Goal: Task Accomplishment & Management: Use online tool/utility

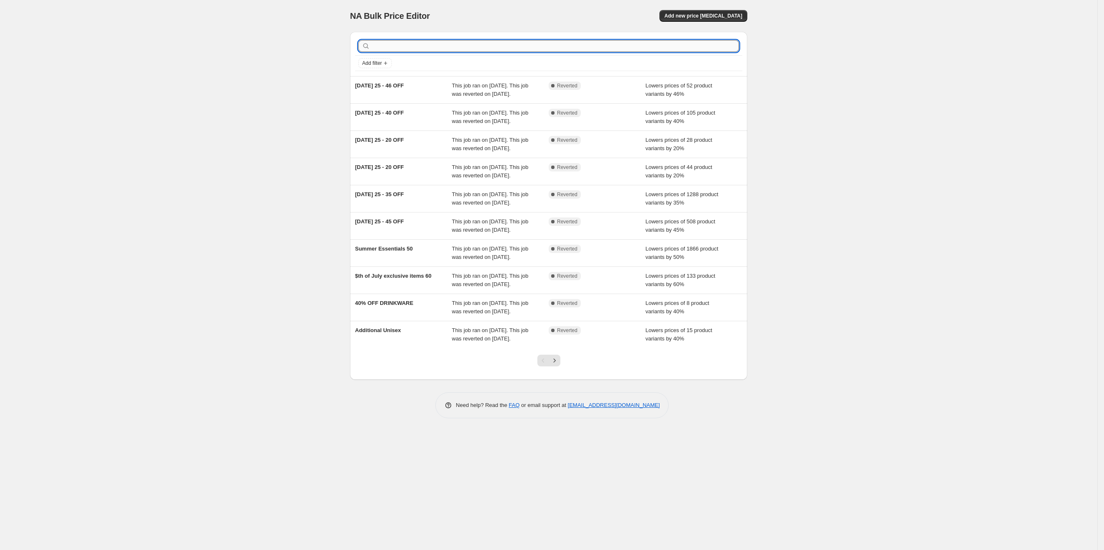
click at [402, 48] on input "text" at bounding box center [555, 46] width 367 height 12
type input "fall"
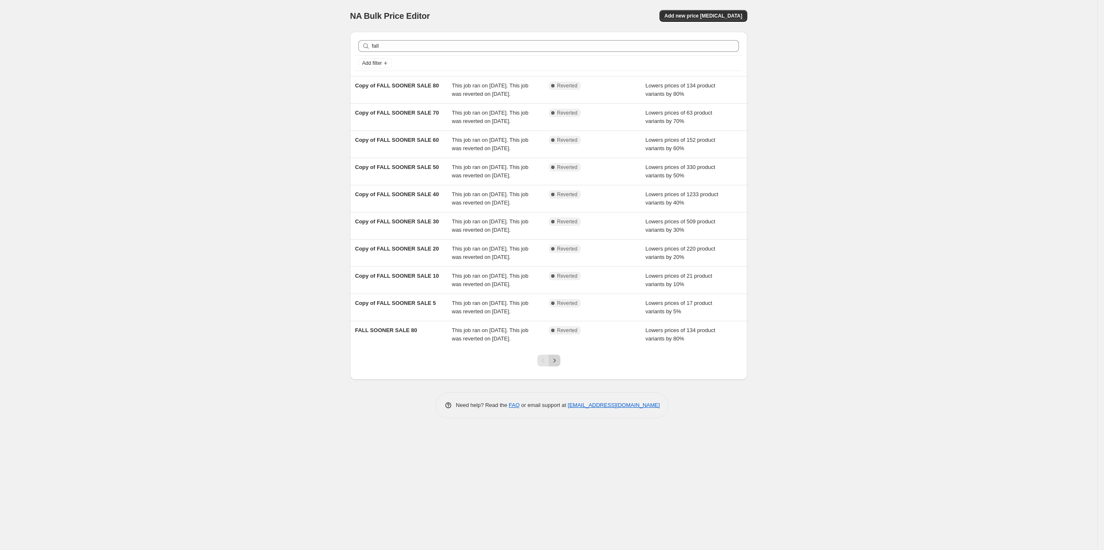
click at [560, 366] on button "Next" at bounding box center [555, 361] width 12 height 12
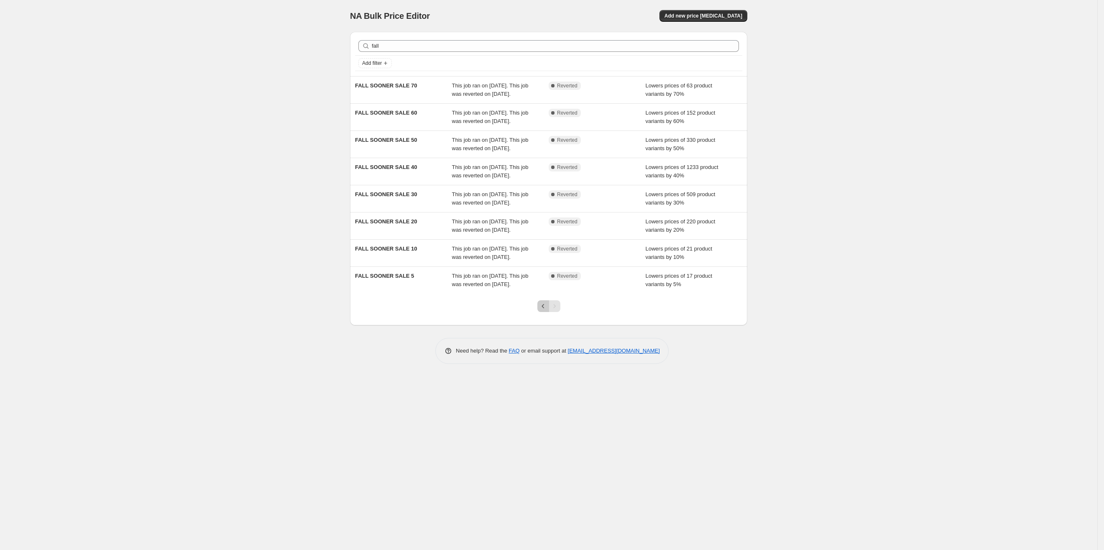
click at [541, 310] on icon "Previous" at bounding box center [543, 306] width 8 height 8
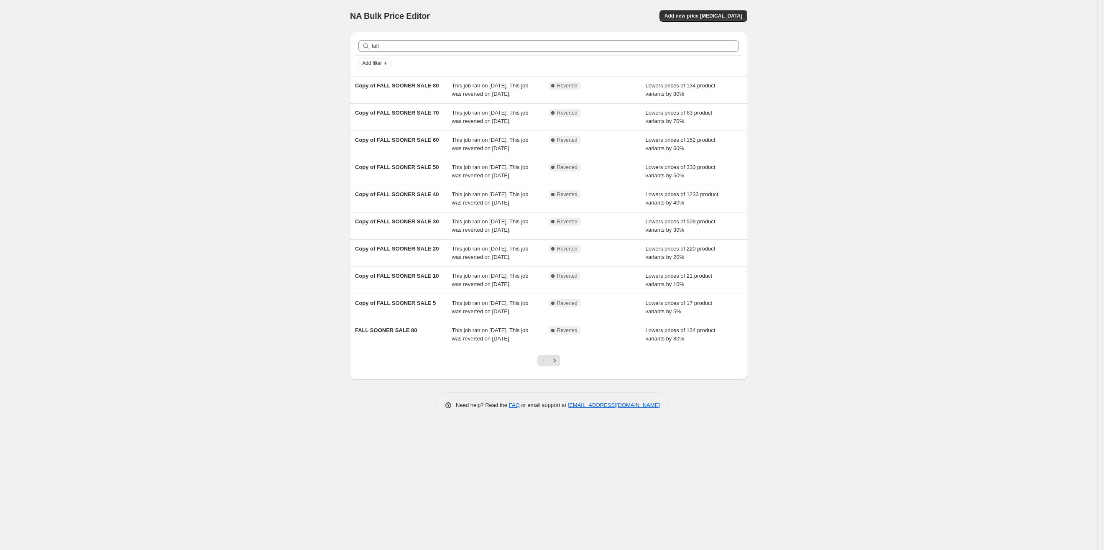
click at [541, 366] on div "Pagination" at bounding box center [544, 361] width 12 height 12
click at [540, 366] on div "Pagination" at bounding box center [544, 361] width 12 height 12
click at [450, 316] on div "Copy of FALL SOONER SALE 5" at bounding box center [403, 307] width 97 height 17
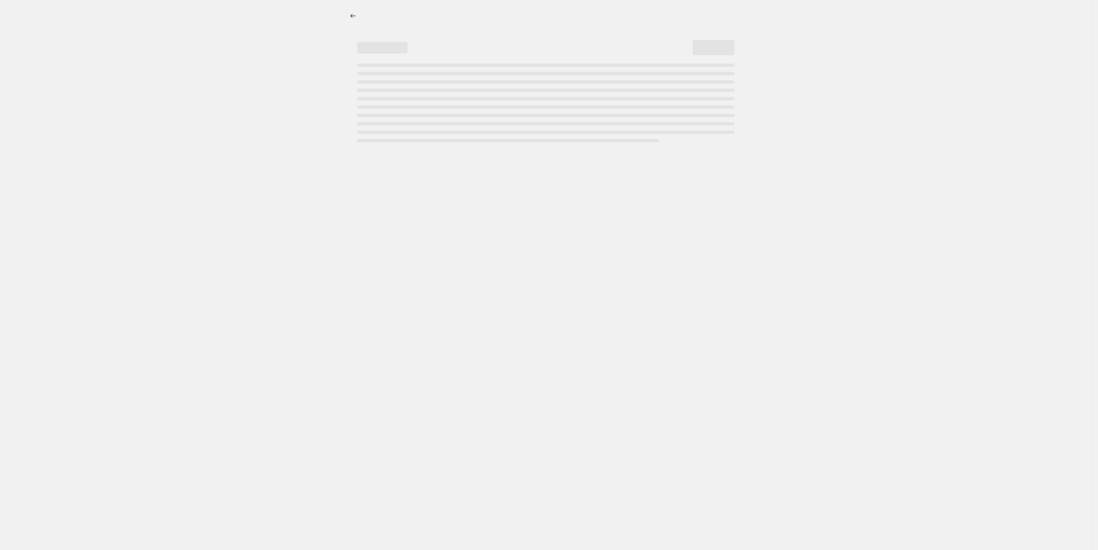
select select "percentage"
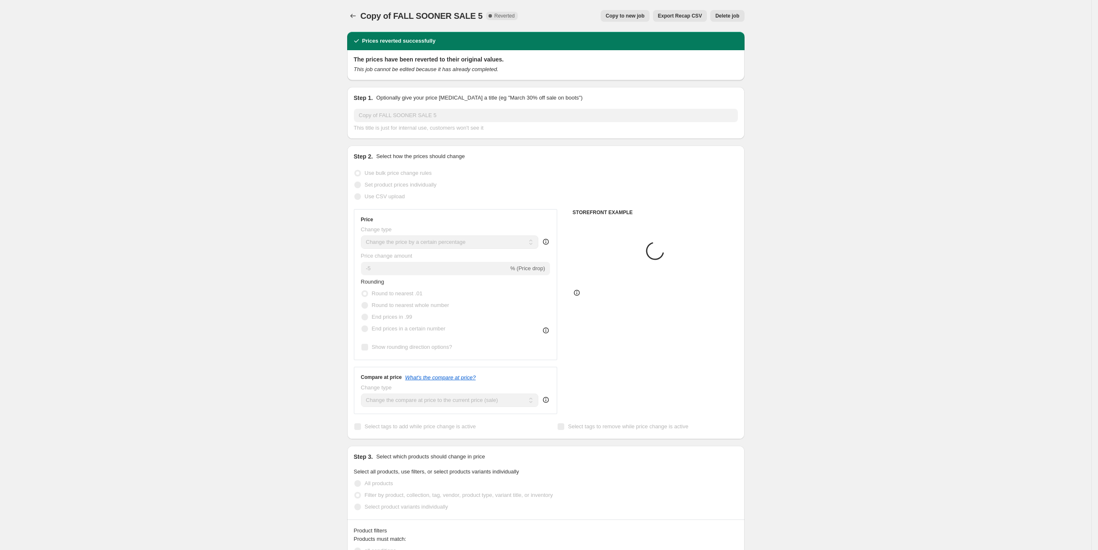
select select "tag"
click at [631, 20] on button "Copy to new job" at bounding box center [625, 16] width 49 height 12
select select "percentage"
select select "tag"
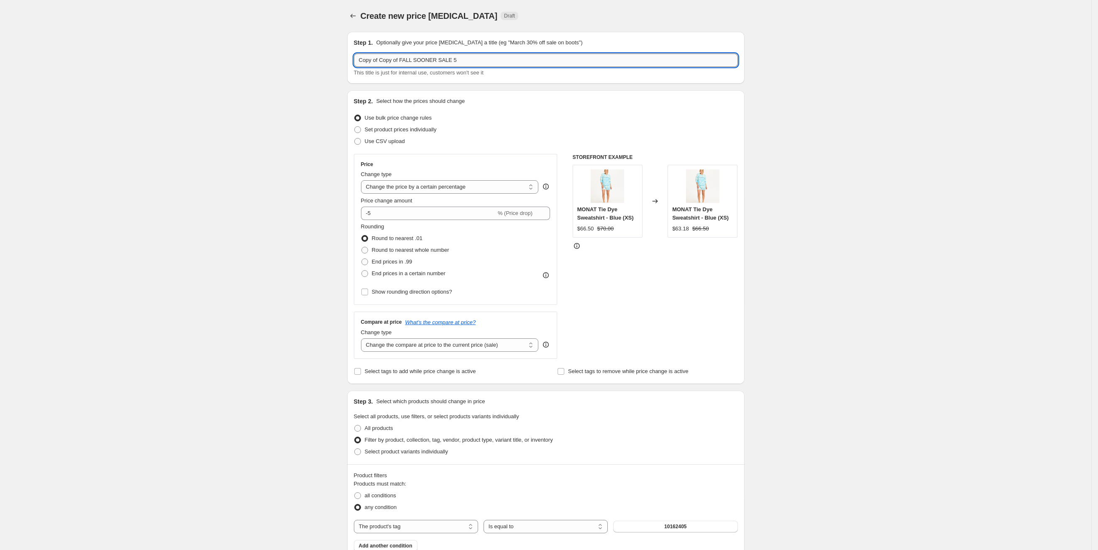
click at [402, 61] on input "Copy of Copy of FALL SOONER SALE 5" at bounding box center [546, 60] width 384 height 13
drag, startPoint x: 405, startPoint y: 59, endPoint x: 344, endPoint y: 64, distance: 60.5
click at [344, 64] on div "Step 1. Optionally give your price change job a title (eg "March 30% off sale o…" at bounding box center [543, 452] width 404 height 854
click at [432, 64] on input "FALL SOONER SALE 5" at bounding box center [546, 60] width 384 height 13
type input "FALL SOONER SALE 5"
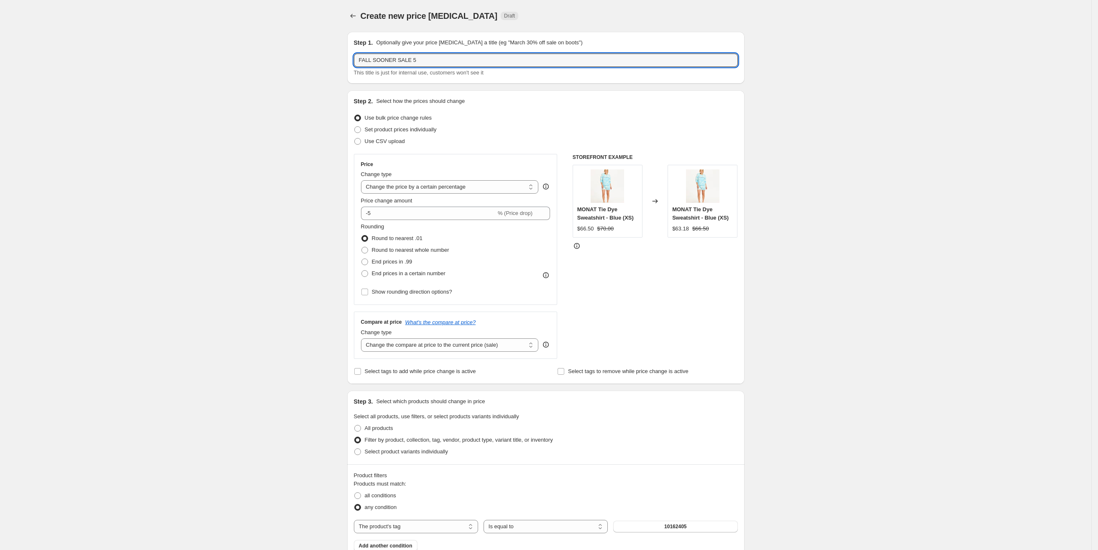
click at [861, 242] on div "Create new price change job. This page is ready Create new price change job Dra…" at bounding box center [545, 465] width 1091 height 930
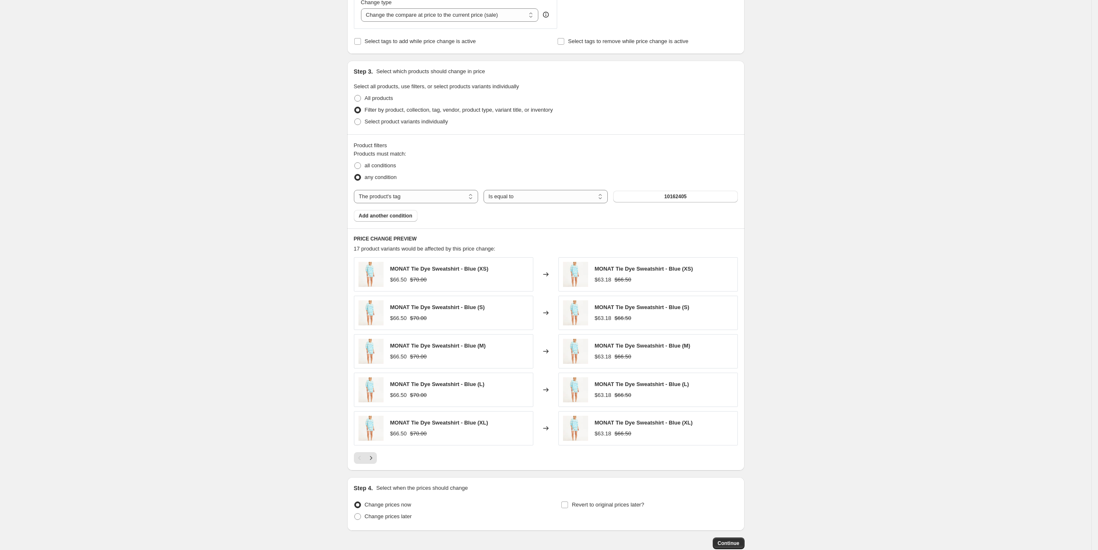
scroll to position [386, 0]
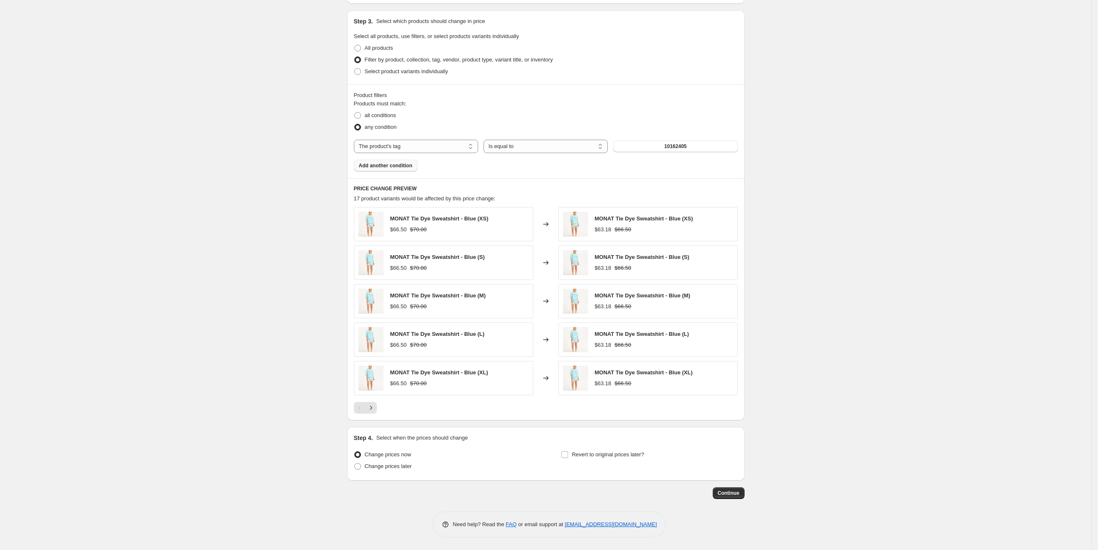
click at [394, 164] on span "Add another condition" at bounding box center [386, 165] width 54 height 7
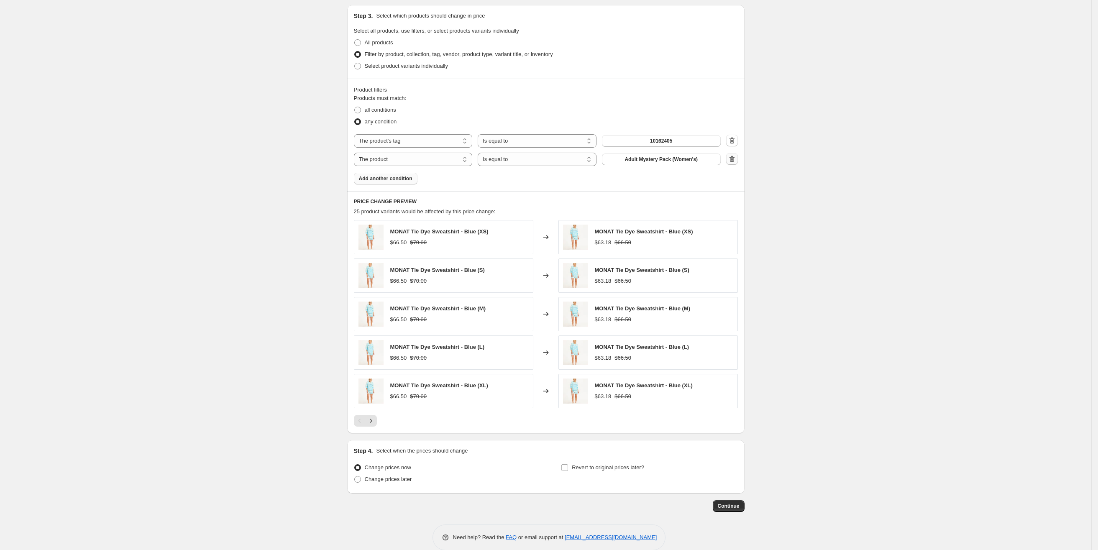
click at [735, 163] on icon "button" at bounding box center [732, 159] width 8 height 8
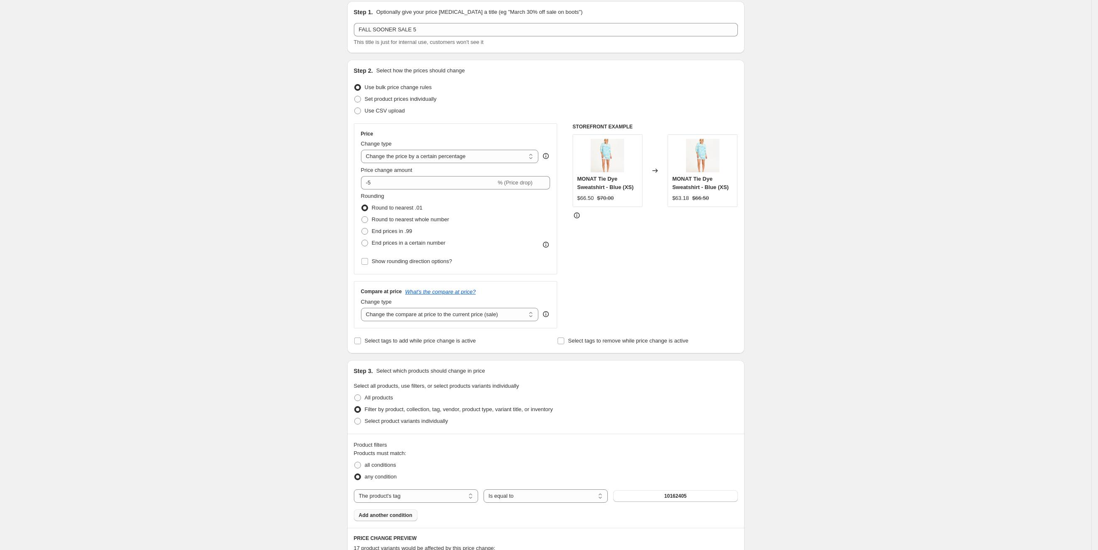
scroll to position [9, 0]
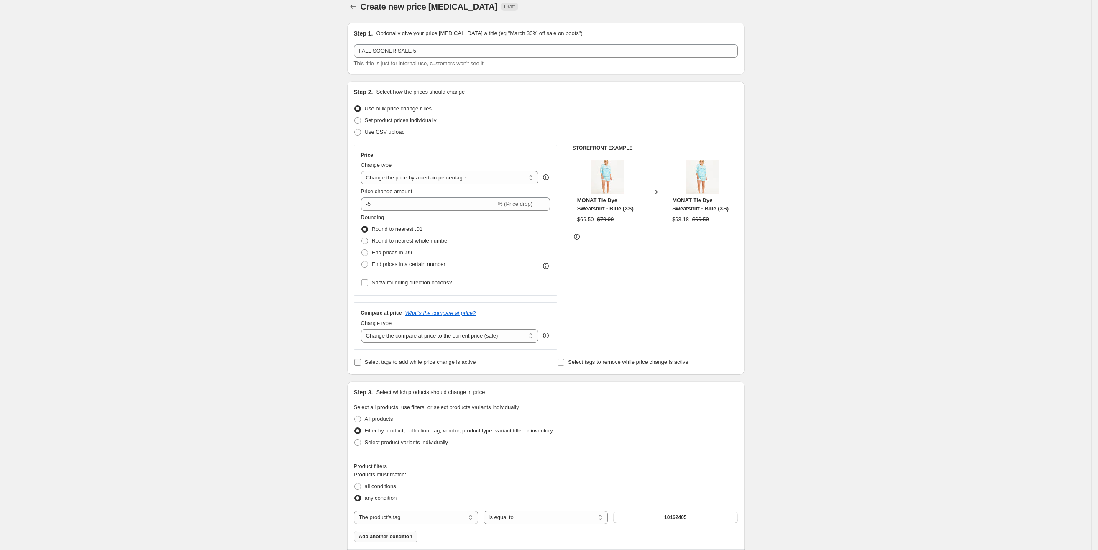
click at [430, 365] on span "Select tags to add while price change is active" at bounding box center [420, 362] width 111 height 6
click at [361, 365] on input "Select tags to add while price change is active" at bounding box center [357, 362] width 7 height 7
checkbox input "true"
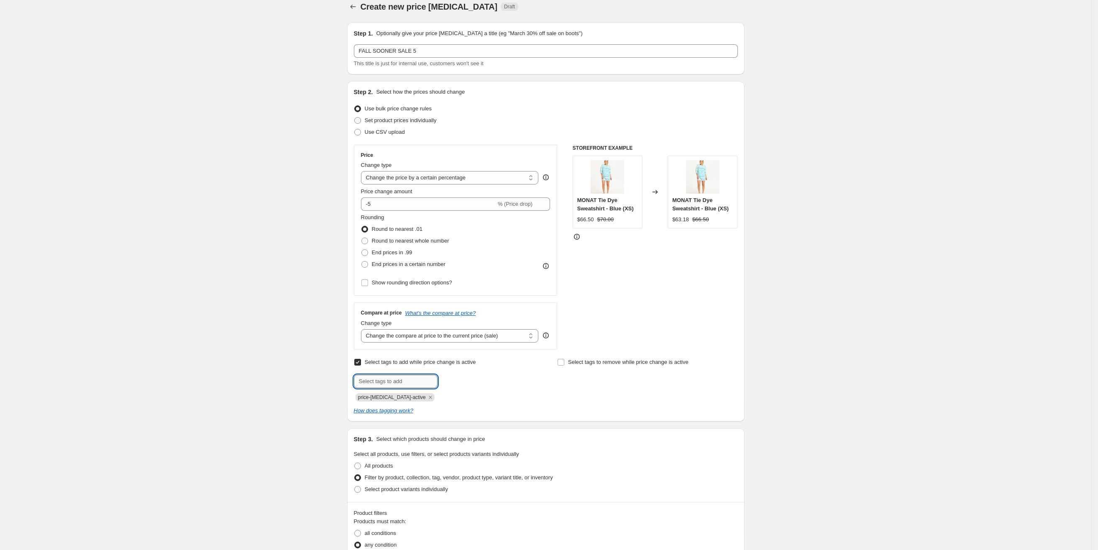
click at [433, 382] on input "text" at bounding box center [396, 381] width 84 height 13
type input "Fall25"
click at [517, 400] on div "price-[MEDICAL_DATA]-active" at bounding box center [444, 397] width 180 height 10
click at [464, 383] on span "Fall25" at bounding box center [463, 381] width 14 height 6
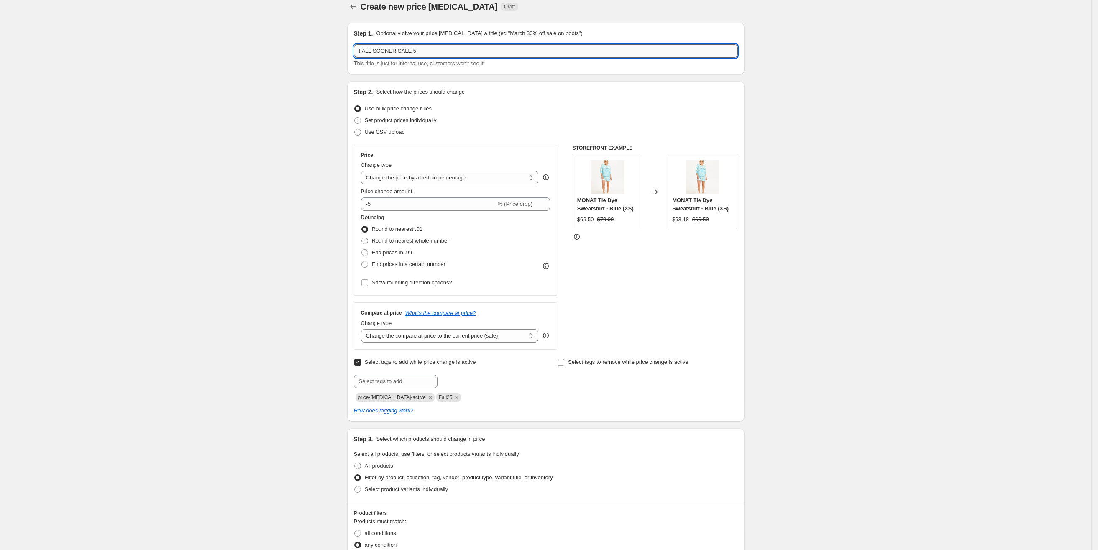
drag, startPoint x: 398, startPoint y: 49, endPoint x: 379, endPoint y: 55, distance: 20.0
click at [379, 55] on input "FALL SOONER SALE 5" at bounding box center [546, 50] width 384 height 13
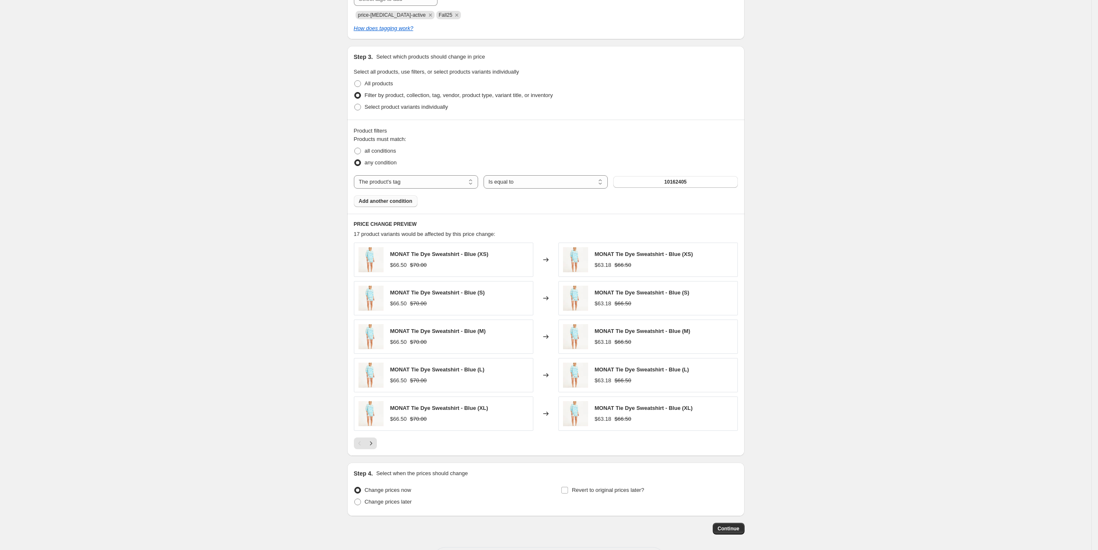
scroll to position [433, 0]
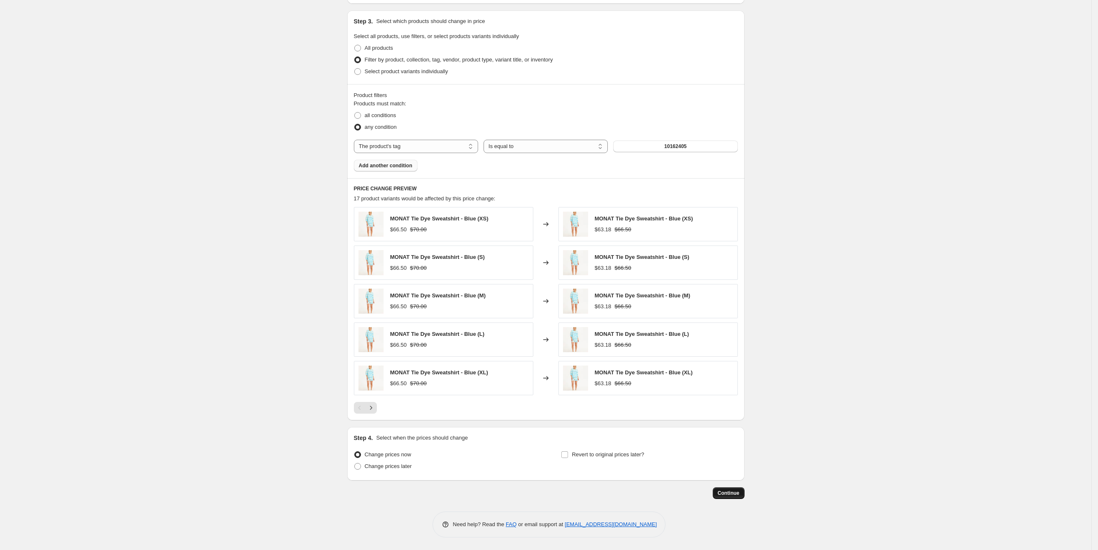
type input "FALL SALE 5"
click at [737, 493] on span "Continue" at bounding box center [729, 493] width 22 height 7
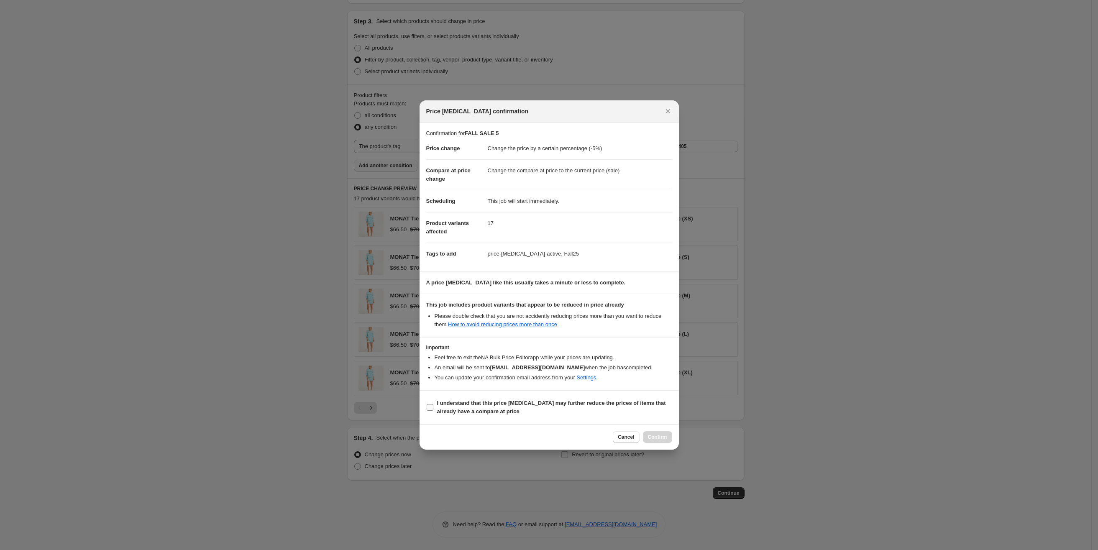
click at [462, 402] on b "I understand that this price [MEDICAL_DATA] may further reduce the prices of it…" at bounding box center [551, 407] width 229 height 15
click at [433, 404] on input "I understand that this price [MEDICAL_DATA] may further reduce the prices of it…" at bounding box center [430, 407] width 7 height 7
checkbox input "true"
click at [664, 437] on span "Confirm" at bounding box center [657, 437] width 19 height 7
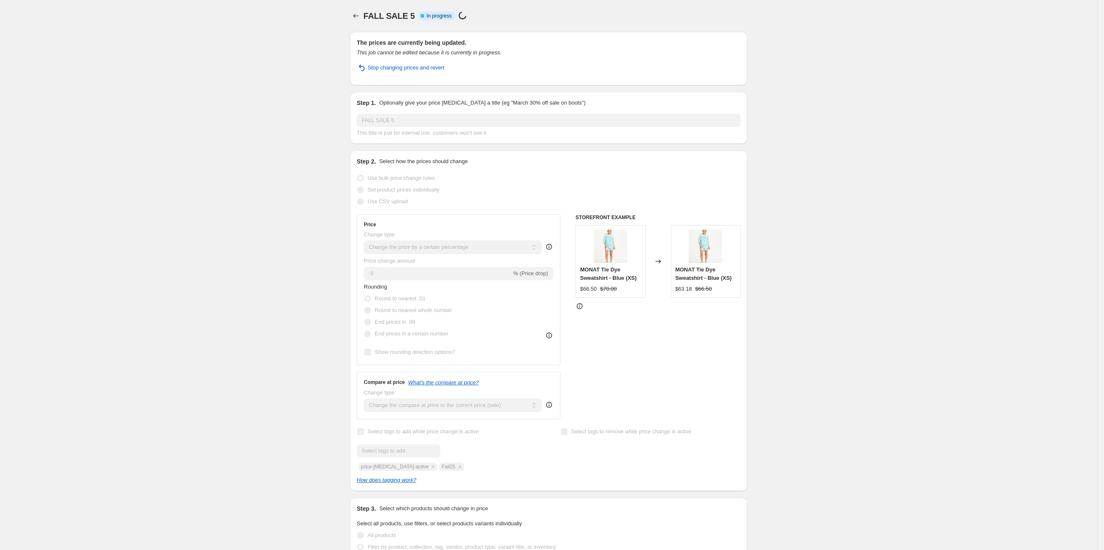
select select "percentage"
select select "tag"
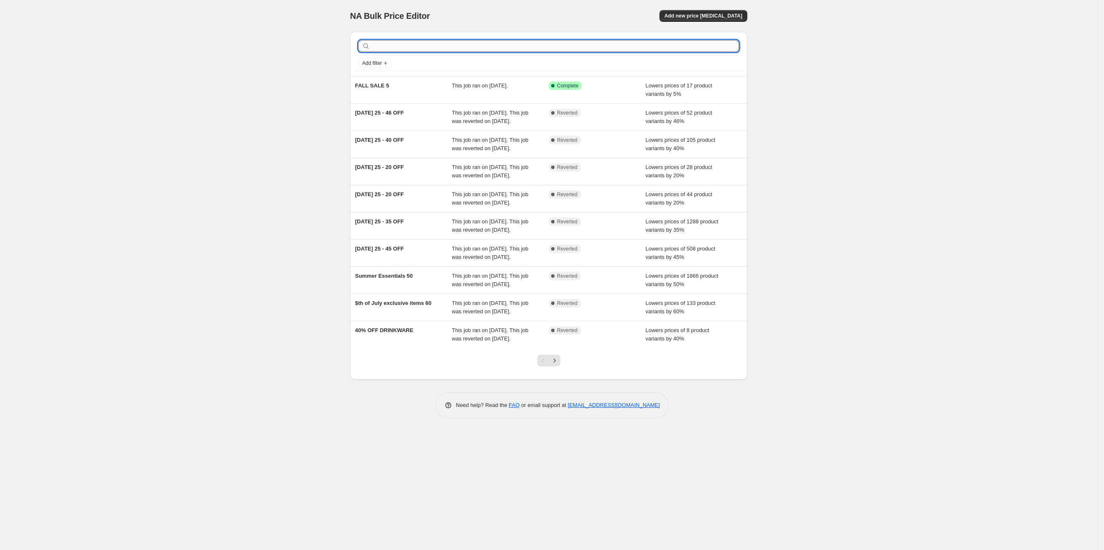
click at [410, 49] on input "text" at bounding box center [555, 46] width 367 height 12
type input "fall"
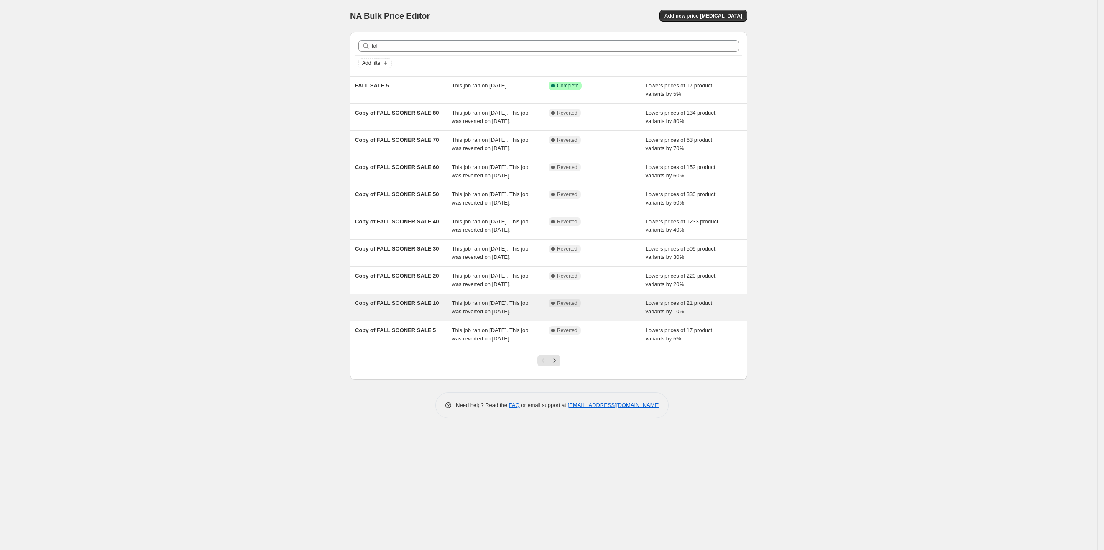
click at [407, 306] on span "Copy of FALL SOONER SALE 10" at bounding box center [397, 303] width 84 height 6
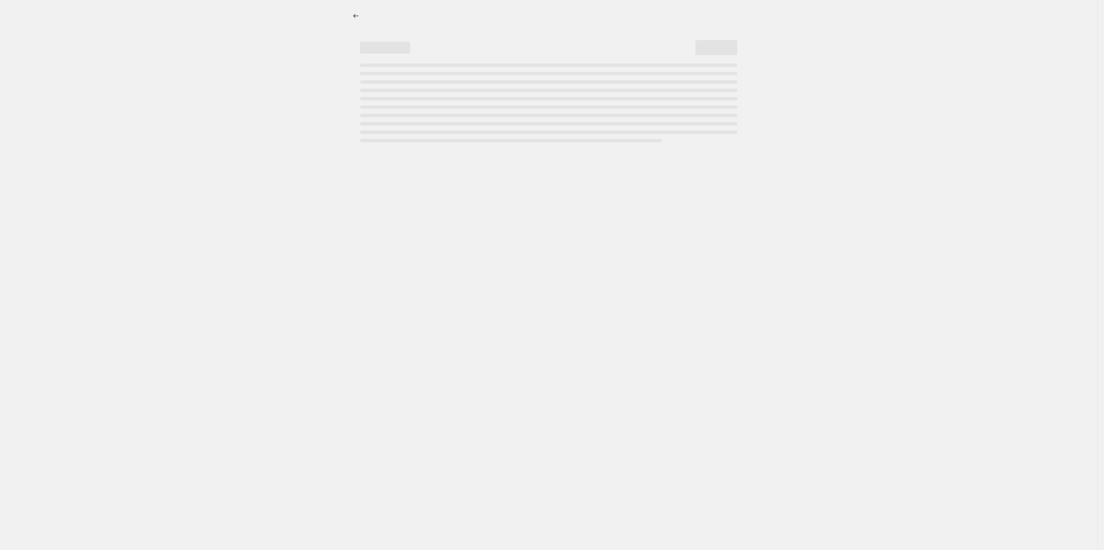
select select "percentage"
select select "tag"
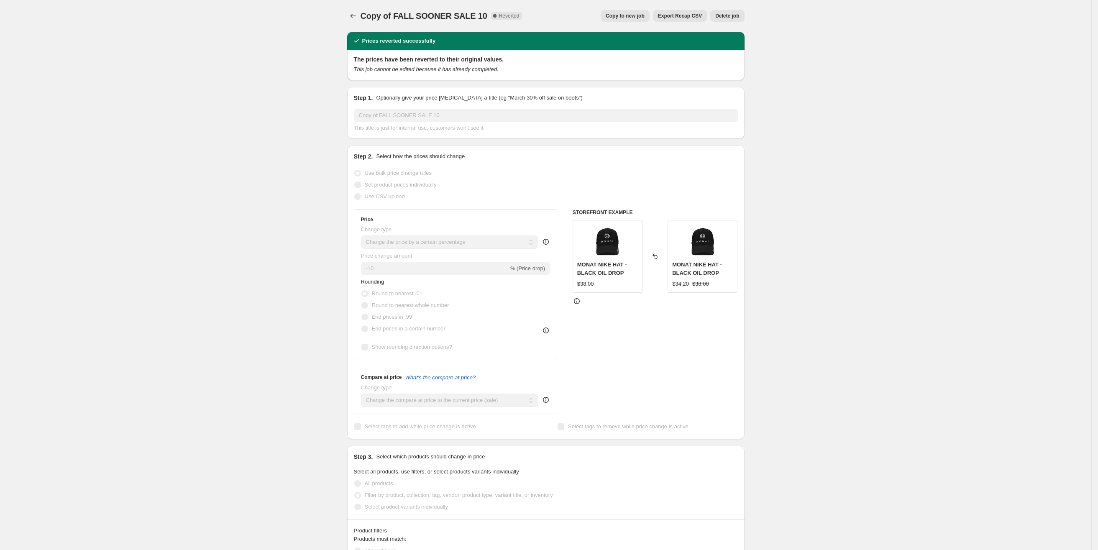
click at [614, 15] on span "Copy to new job" at bounding box center [625, 16] width 39 height 7
select select "percentage"
select select "tag"
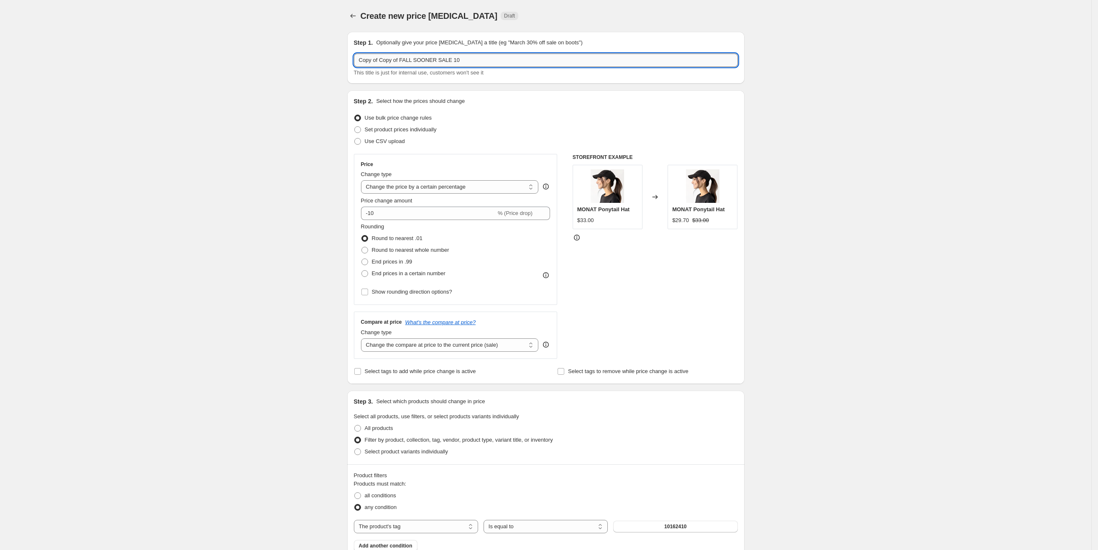
drag, startPoint x: 405, startPoint y: 60, endPoint x: 356, endPoint y: 59, distance: 48.1
click at [356, 59] on input "Copy of Copy of FALL SOONER SALE 10" at bounding box center [546, 60] width 384 height 13
click at [403, 56] on input "FALL SOONER SALE 10" at bounding box center [546, 60] width 384 height 13
click at [397, 60] on input "FALL SOONER SALE 10" at bounding box center [546, 60] width 384 height 13
type input "FALL SALE 10"
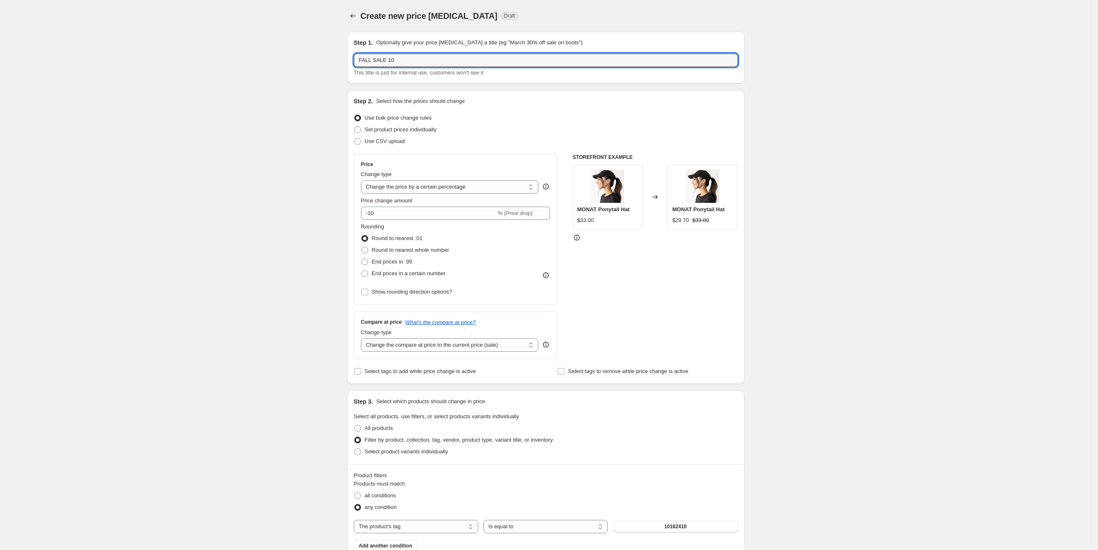
click at [523, 131] on div "Set product prices individually" at bounding box center [546, 130] width 384 height 12
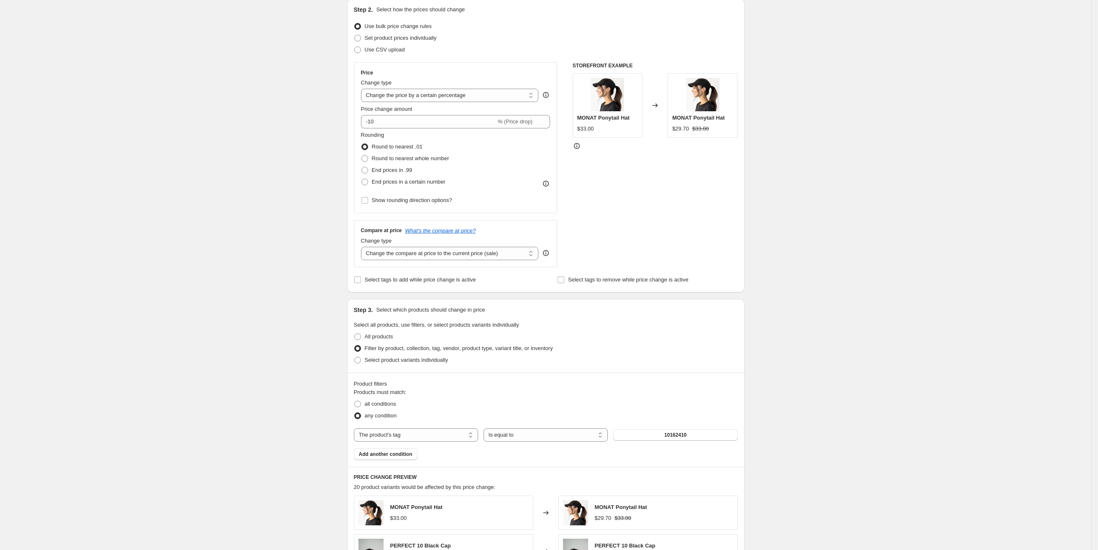
scroll to position [188, 0]
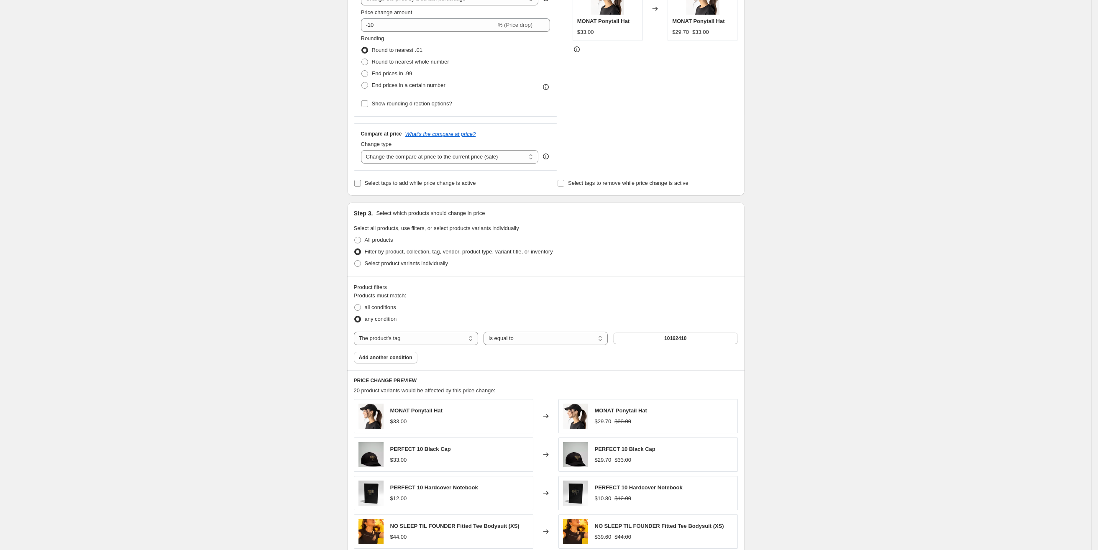
click at [404, 186] on span "Select tags to add while price change is active" at bounding box center [420, 183] width 111 height 6
click at [361, 187] on input "Select tags to add while price change is active" at bounding box center [357, 183] width 7 height 7
checkbox input "true"
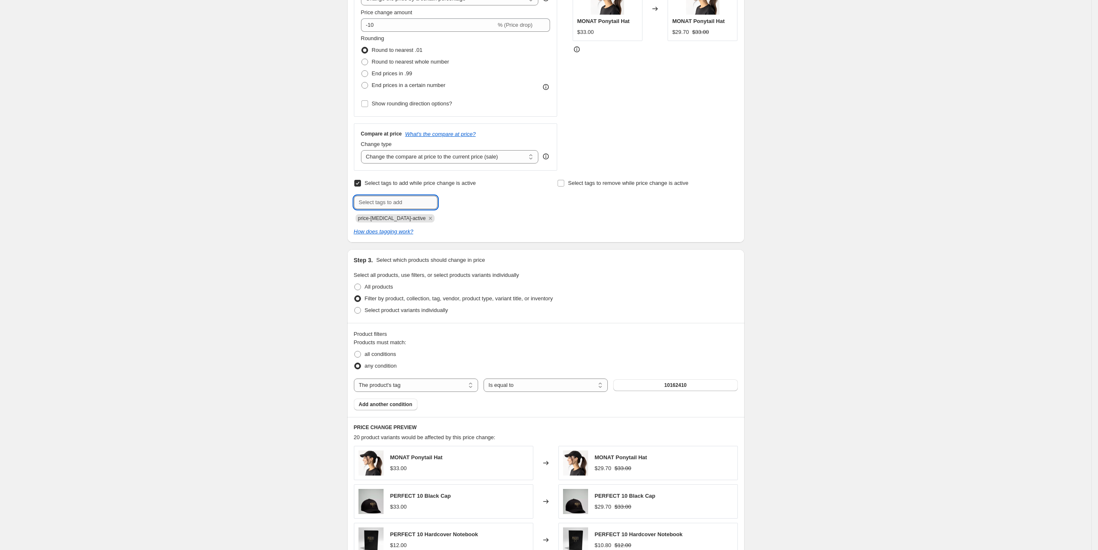
click at [405, 203] on input "text" at bounding box center [396, 202] width 84 height 13
type input "Fall25"
click at [463, 204] on span "Fall25" at bounding box center [463, 202] width 14 height 6
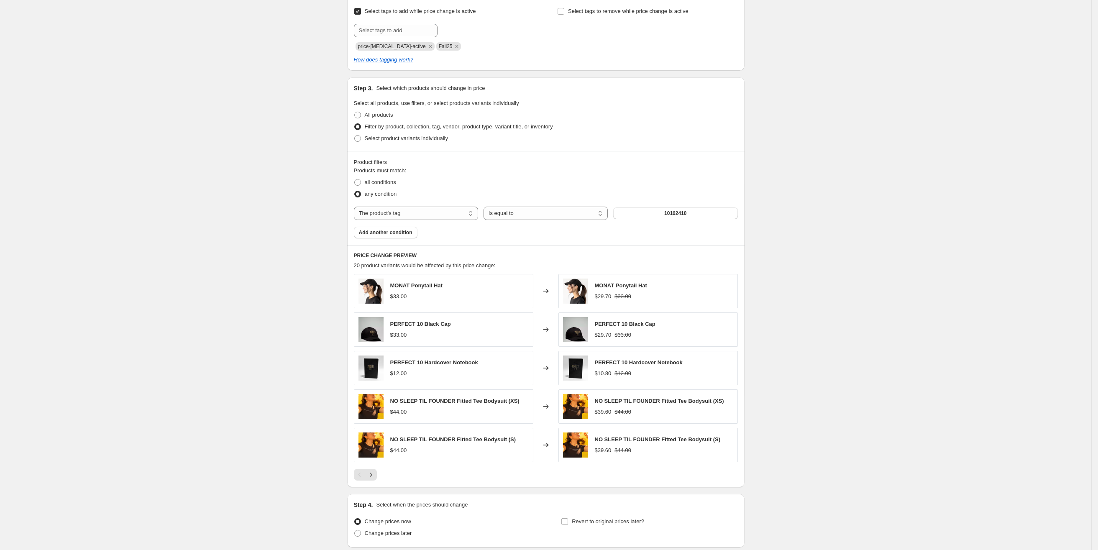
scroll to position [433, 0]
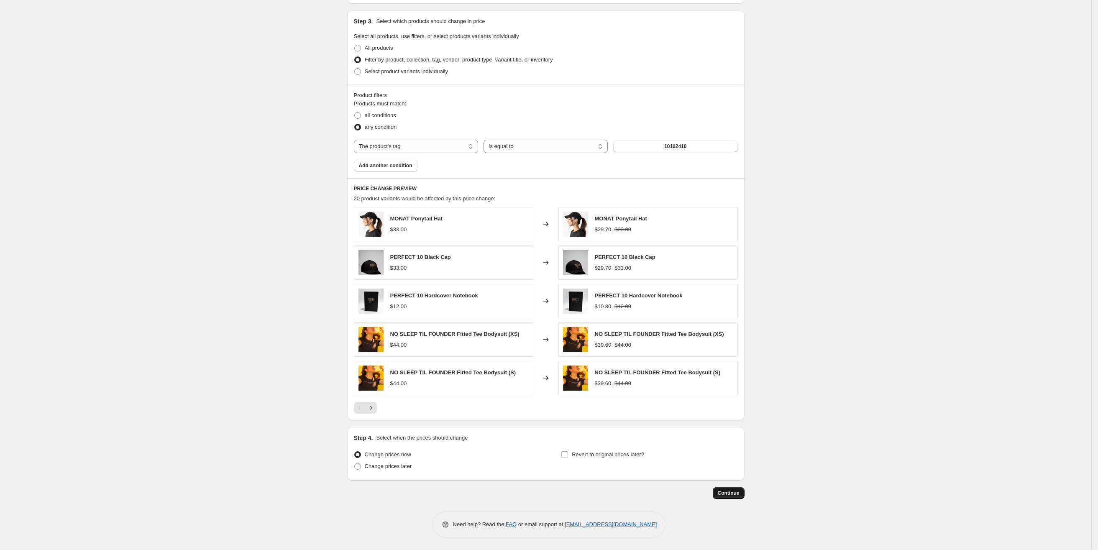
click at [722, 497] on button "Continue" at bounding box center [729, 493] width 32 height 12
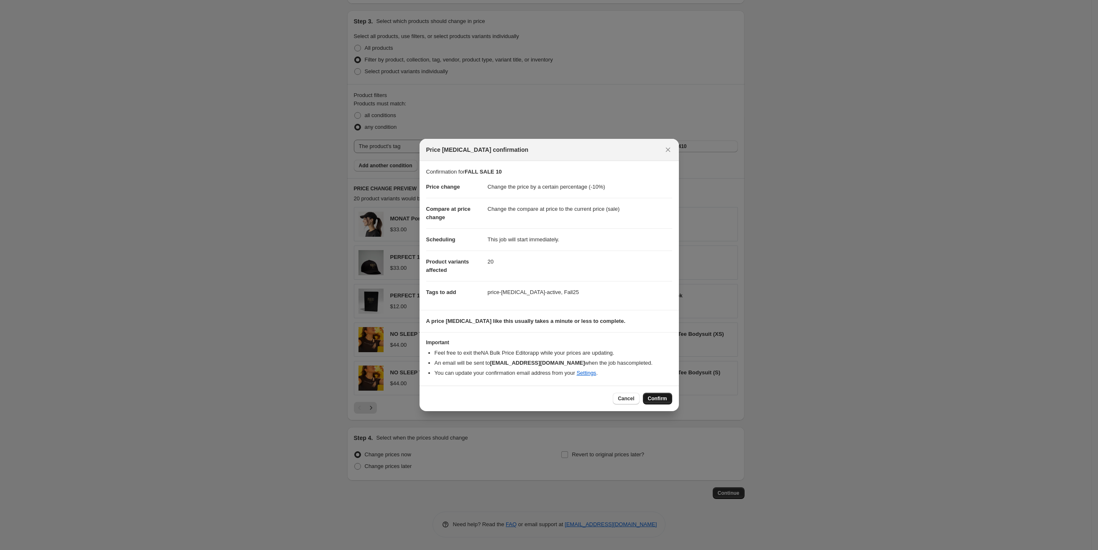
click at [654, 402] on span "Confirm" at bounding box center [657, 398] width 19 height 7
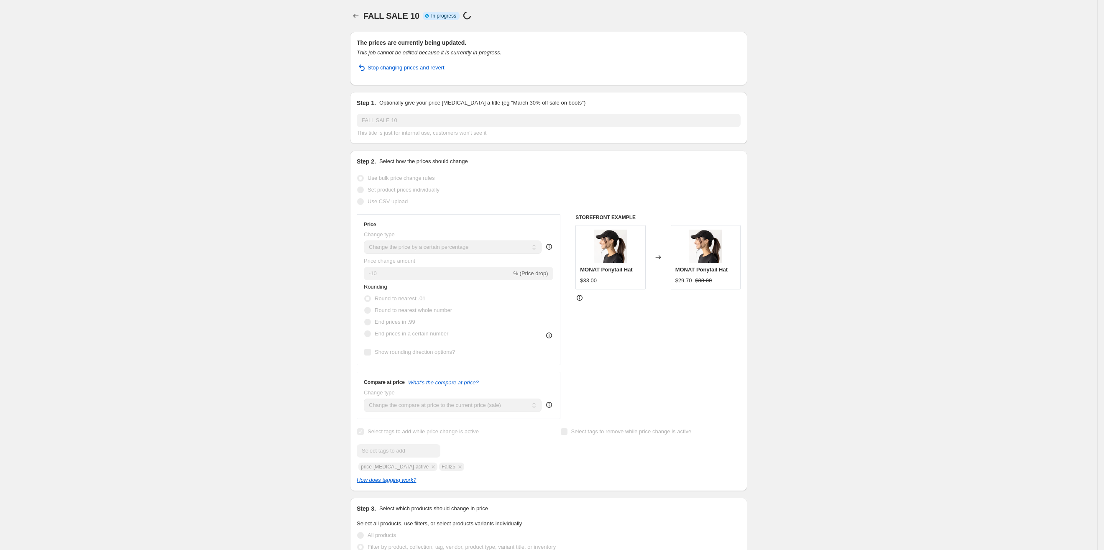
select select "percentage"
select select "tag"
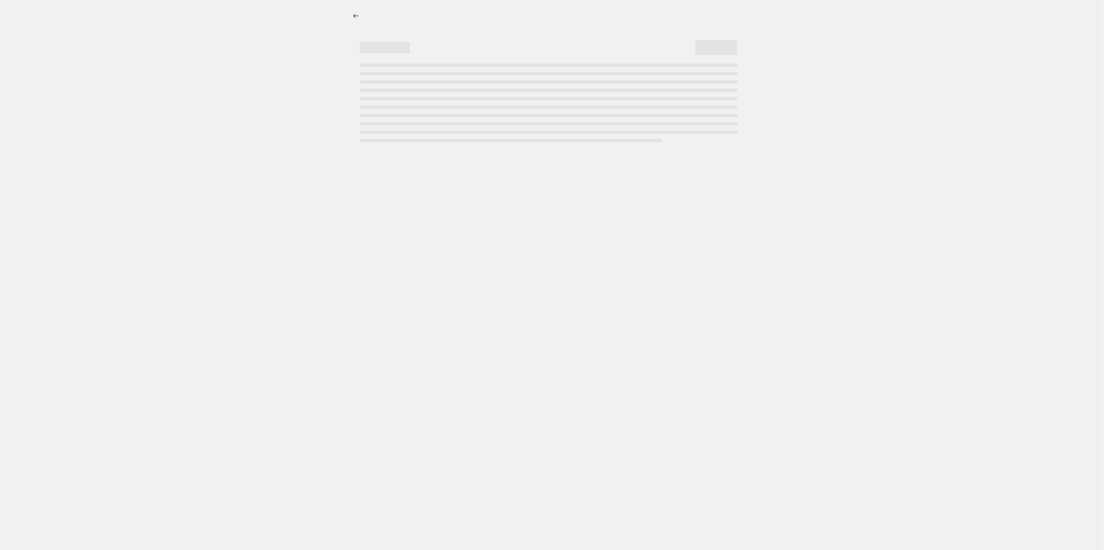
select select "percentage"
select select "tag"
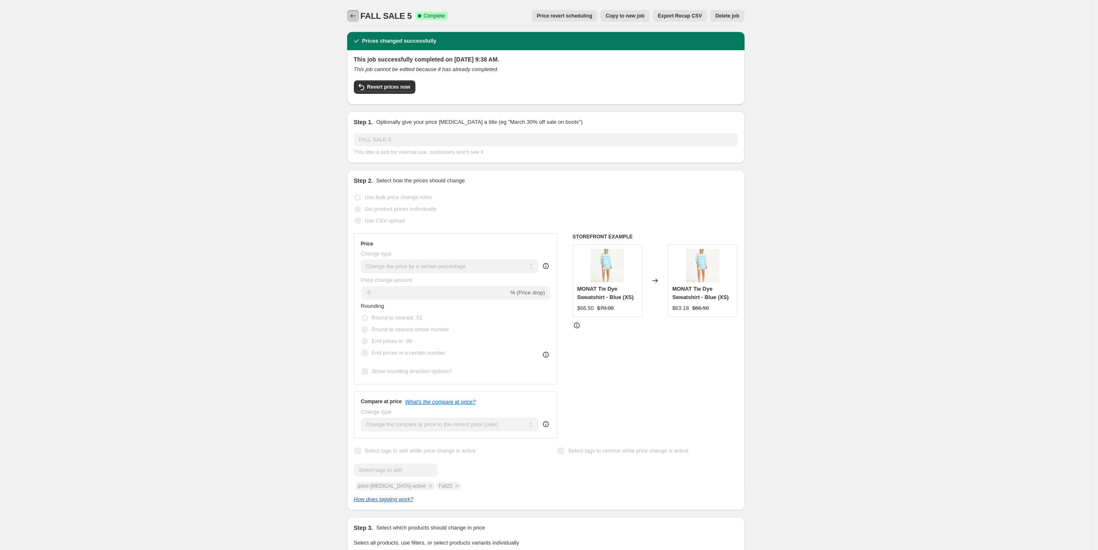
click at [354, 15] on icon "Price change jobs" at bounding box center [352, 16] width 5 height 4
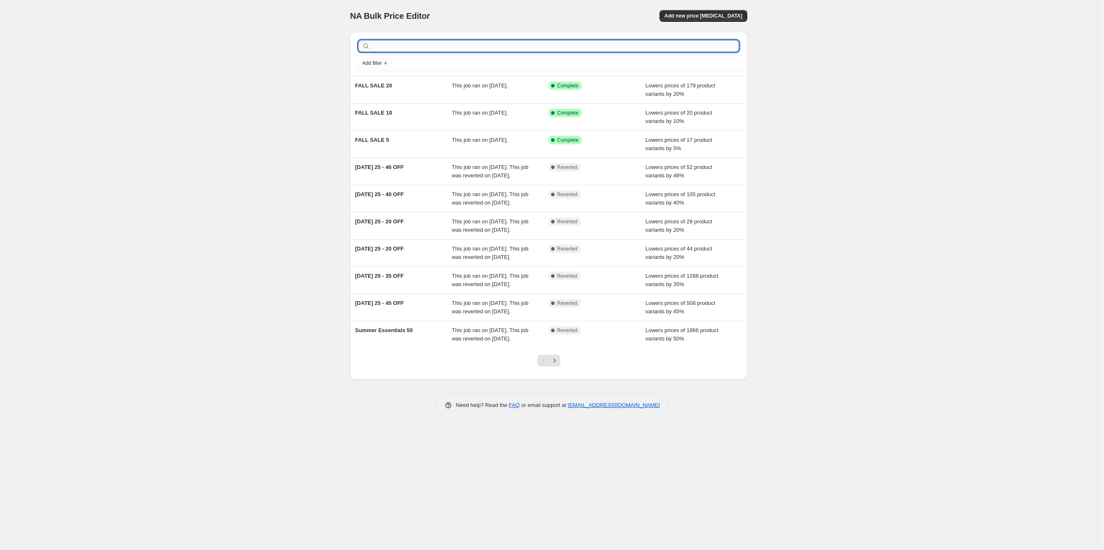
click at [426, 41] on input "text" at bounding box center [555, 46] width 367 height 12
type input "Fall"
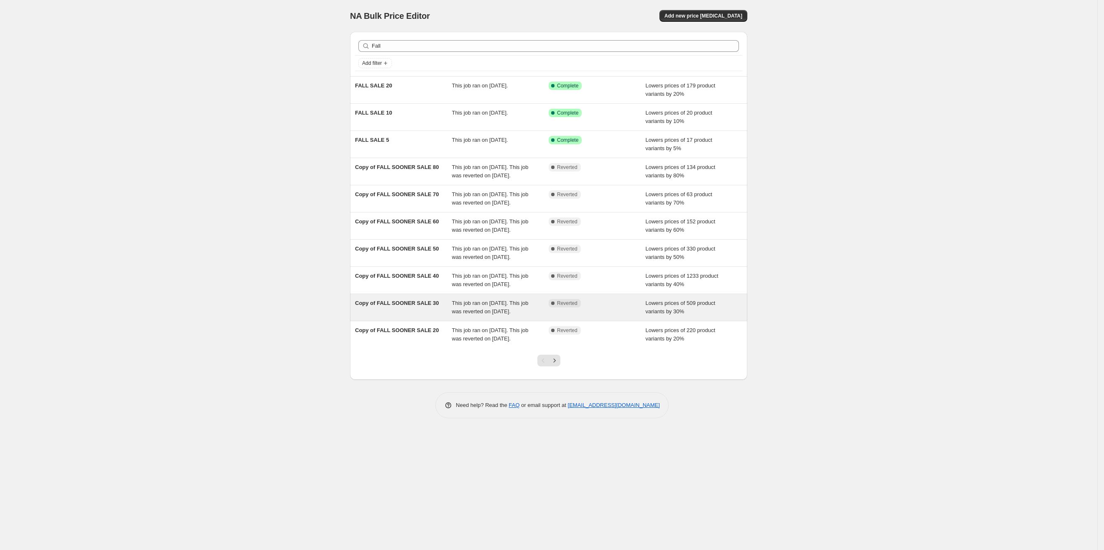
click at [428, 306] on span "Copy of FALL SOONER SALE 30" at bounding box center [397, 303] width 84 height 6
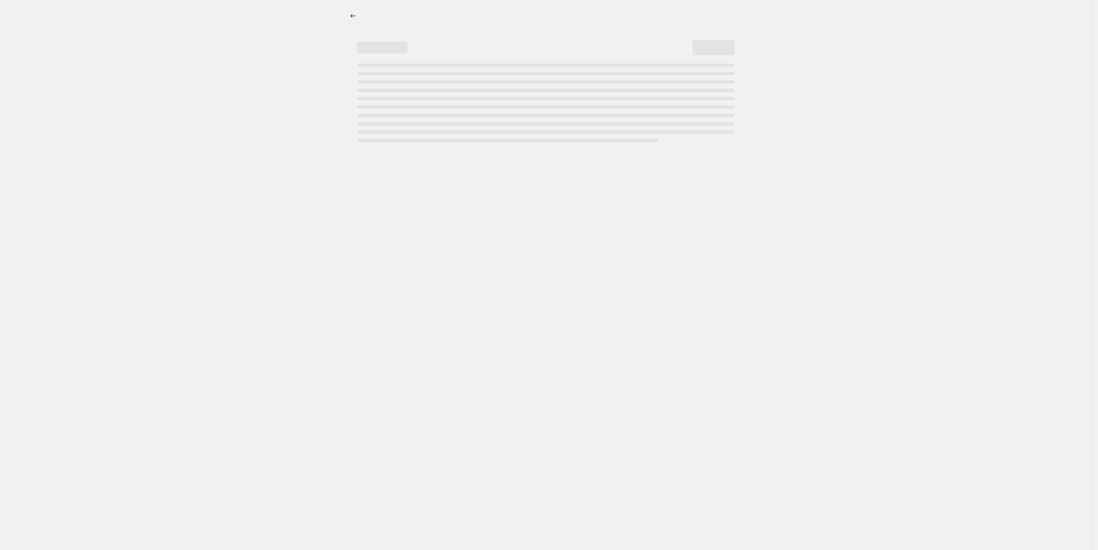
select select "percentage"
select select "tag"
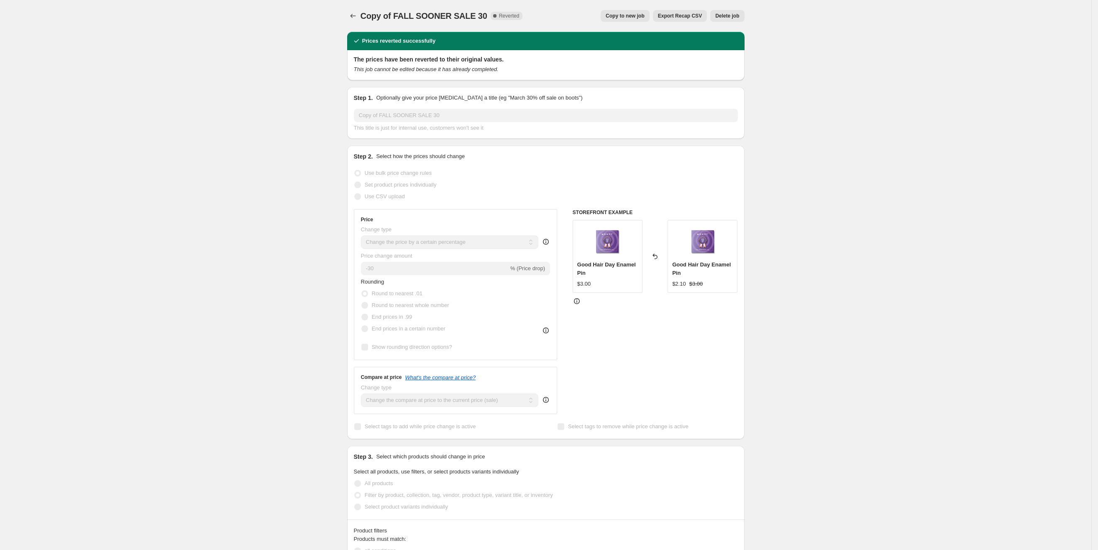
click at [625, 21] on button "Copy to new job" at bounding box center [625, 16] width 49 height 12
select select "percentage"
select select "tag"
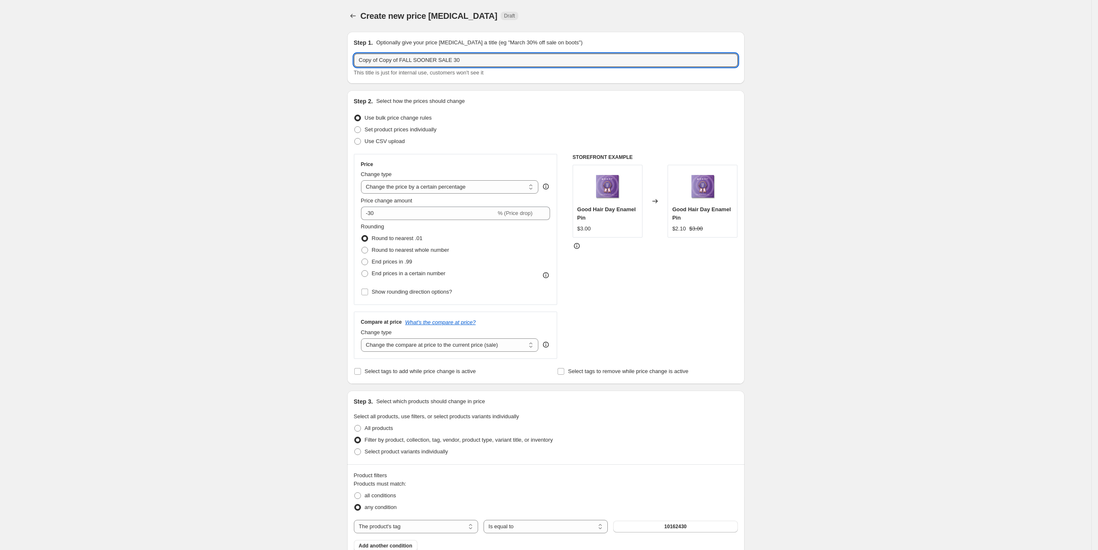
drag, startPoint x: 404, startPoint y: 60, endPoint x: 342, endPoint y: 61, distance: 62.3
click at [342, 61] on div "Create new price change job. This page is ready Create new price change job Dra…" at bounding box center [546, 465] width 418 height 930
drag, startPoint x: 401, startPoint y: 57, endPoint x: 377, endPoint y: 54, distance: 24.0
click at [377, 54] on input "FALL SOONER SALE 30" at bounding box center [546, 60] width 384 height 13
type input "FALL SALE 30"
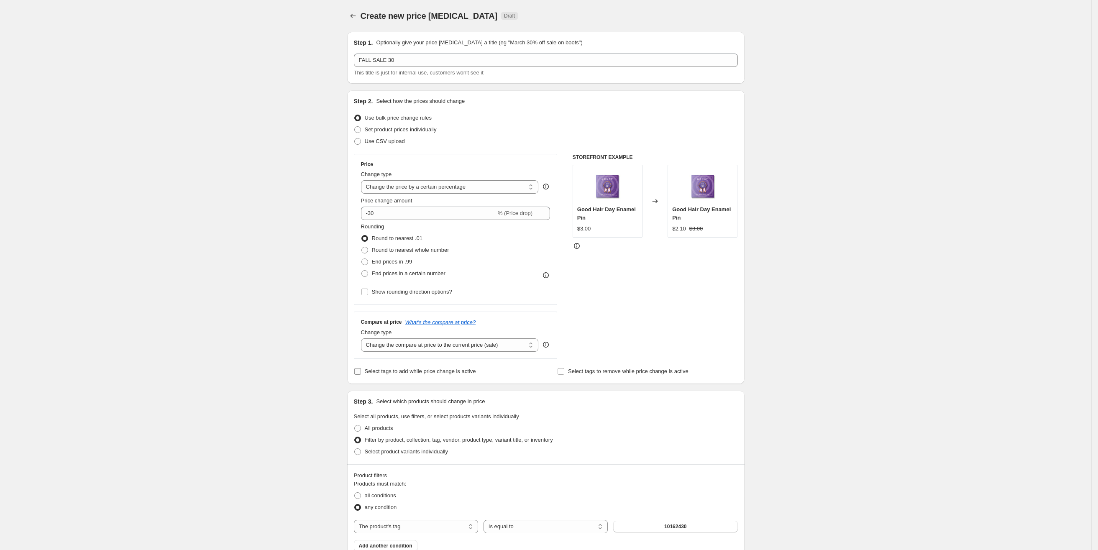
click at [379, 374] on span "Select tags to add while price change is active" at bounding box center [420, 371] width 111 height 6
click at [361, 374] on input "Select tags to add while price change is active" at bounding box center [357, 371] width 7 height 7
checkbox input "true"
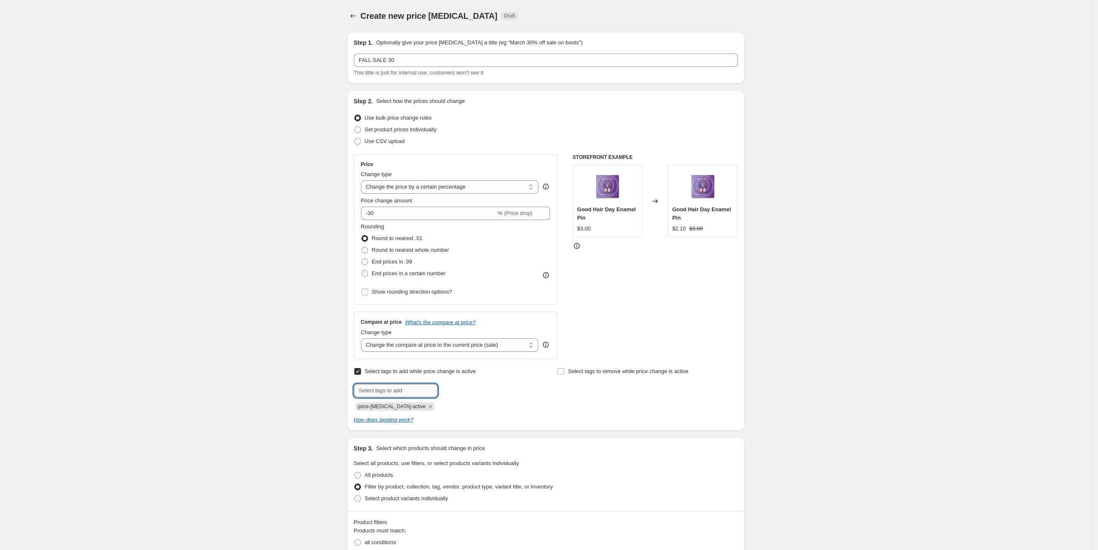
click at [382, 391] on input "text" at bounding box center [396, 390] width 84 height 13
click at [363, 390] on input "fall25" at bounding box center [396, 390] width 84 height 13
type input "Fall25"
click at [458, 393] on span "Add Fall25" at bounding box center [458, 390] width 26 height 7
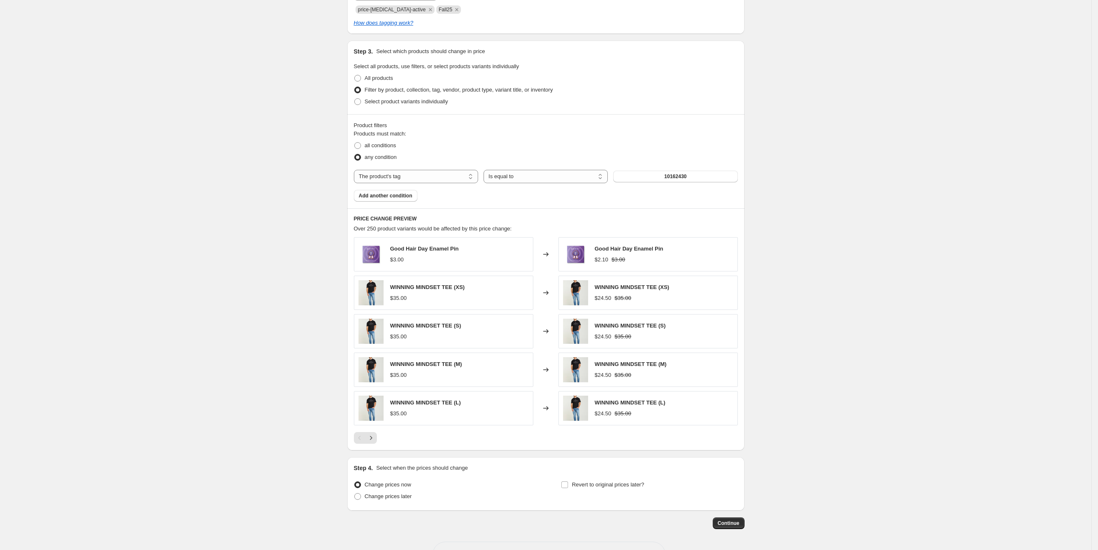
scroll to position [433, 0]
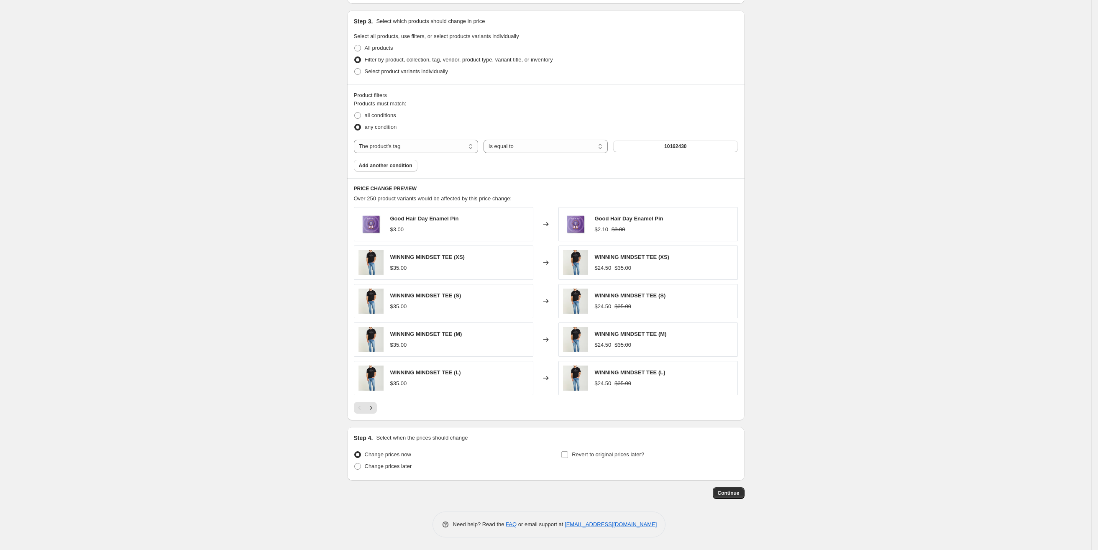
drag, startPoint x: 722, startPoint y: 490, endPoint x: 841, endPoint y: 294, distance: 229.8
click at [841, 294] on div "Create new price change job. This page is ready Create new price change job Dra…" at bounding box center [545, 61] width 1091 height 977
click at [740, 492] on span "Continue" at bounding box center [729, 493] width 22 height 7
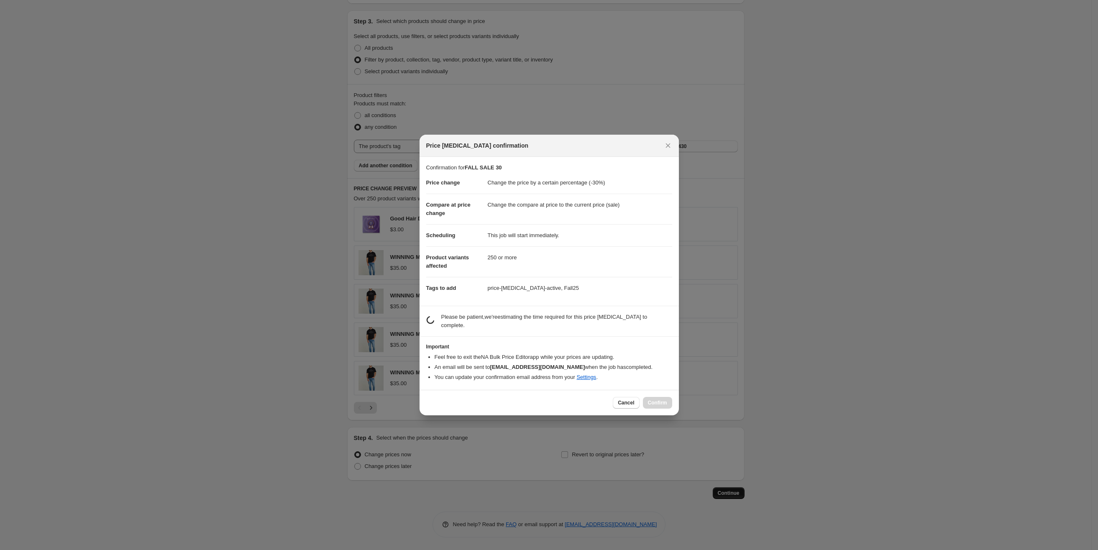
scroll to position [0, 0]
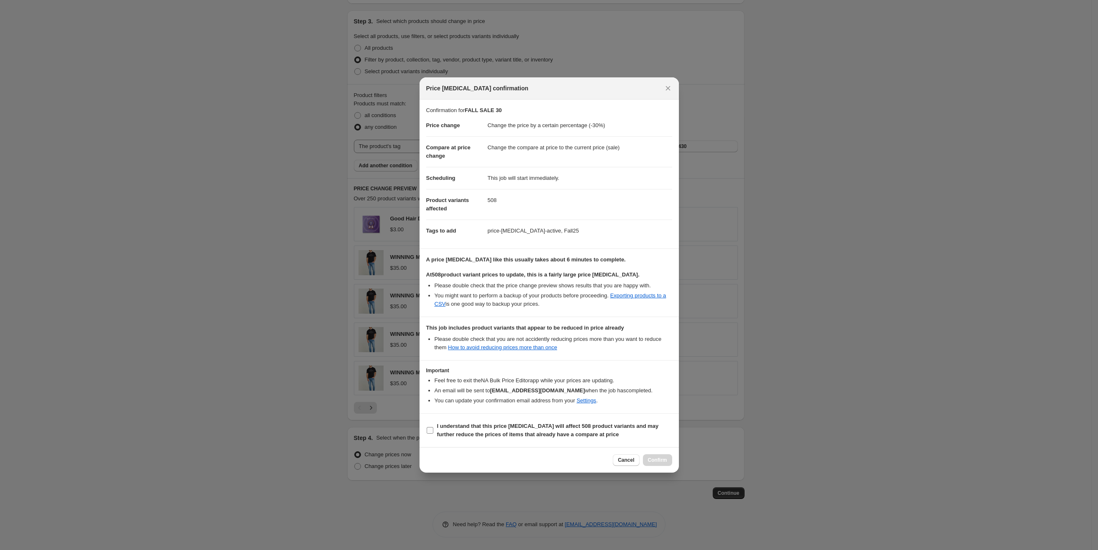
click at [525, 422] on label "I understand that this price change job will affect 508 product variants and ma…" at bounding box center [549, 430] width 246 height 20
click at [433, 427] on input "I understand that this price change job will affect 508 product variants and ma…" at bounding box center [430, 430] width 7 height 7
checkbox input "true"
click at [651, 457] on button "Confirm" at bounding box center [657, 460] width 29 height 12
type input "FALL SALE 30"
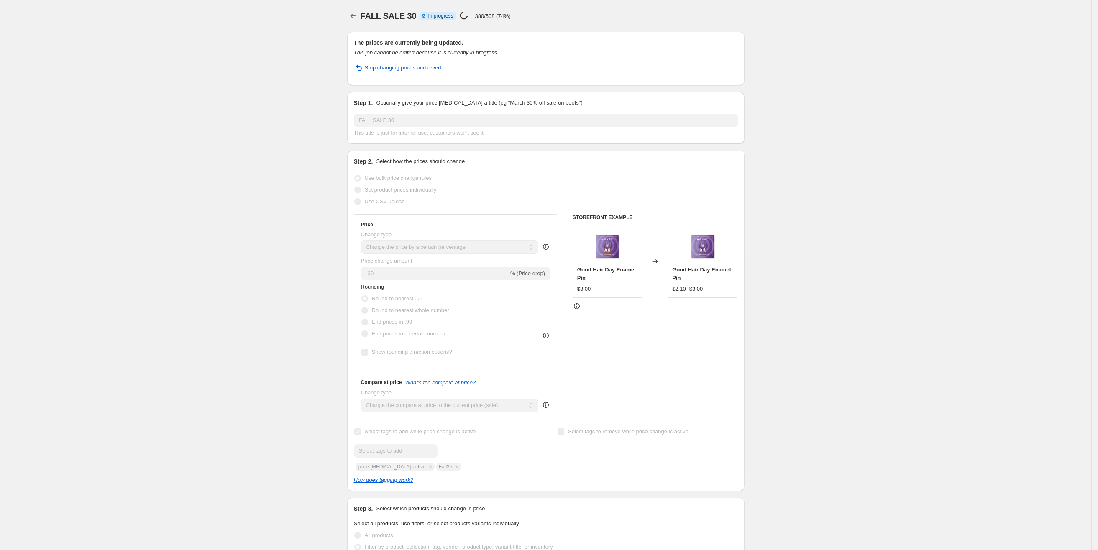
select select "percentage"
select select "tag"
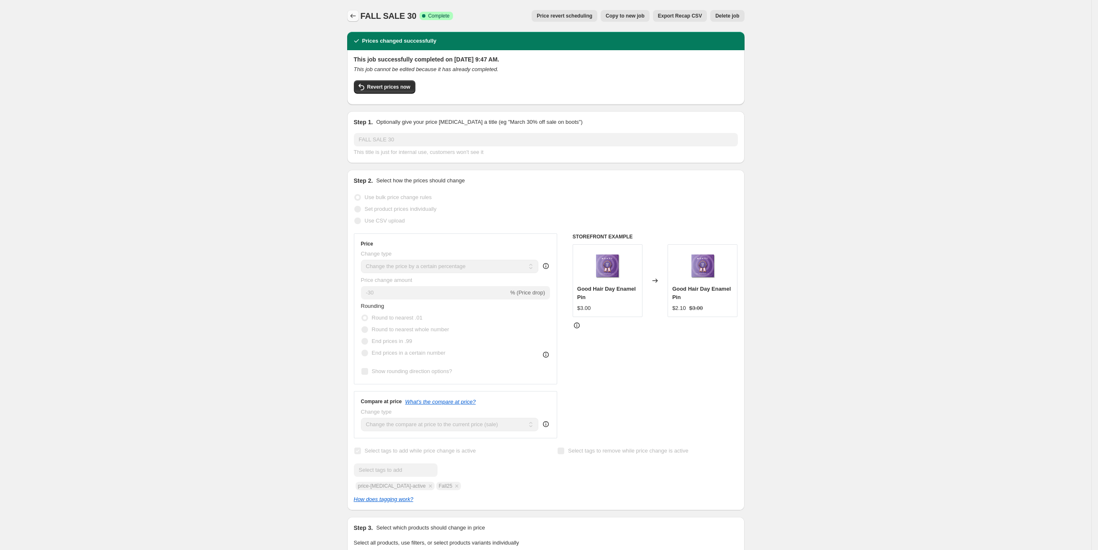
click at [351, 16] on icon "Price change jobs" at bounding box center [353, 16] width 8 height 8
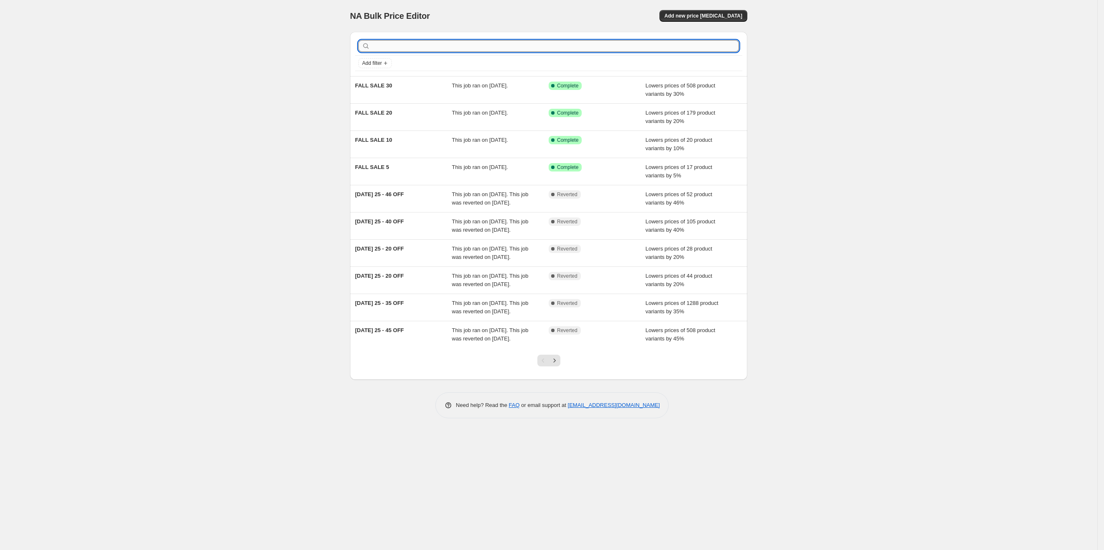
click at [404, 46] on input "text" at bounding box center [555, 46] width 367 height 12
click at [720, 17] on span "Add new price [MEDICAL_DATA]" at bounding box center [704, 16] width 78 height 7
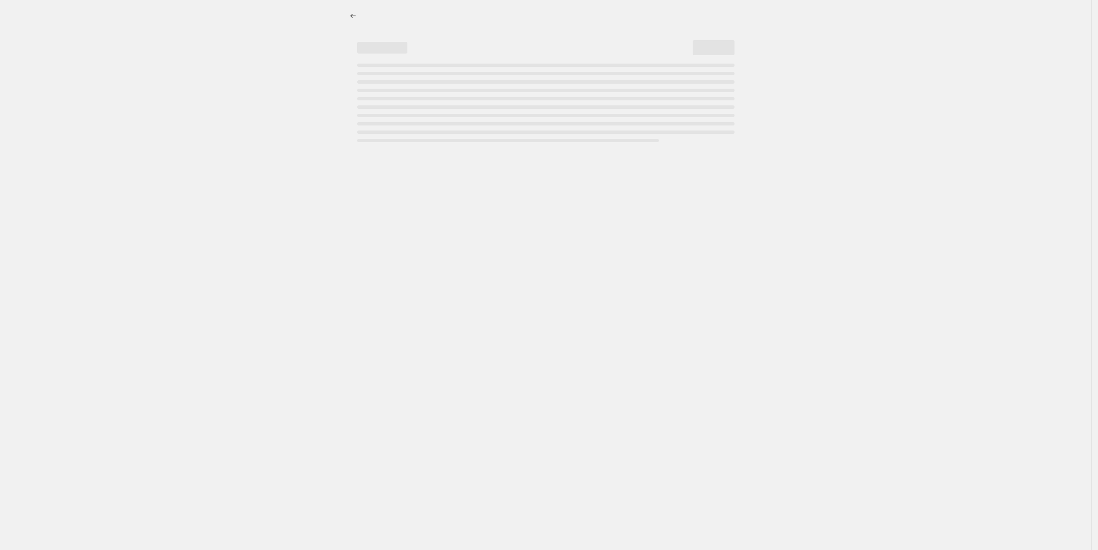
select select "percentage"
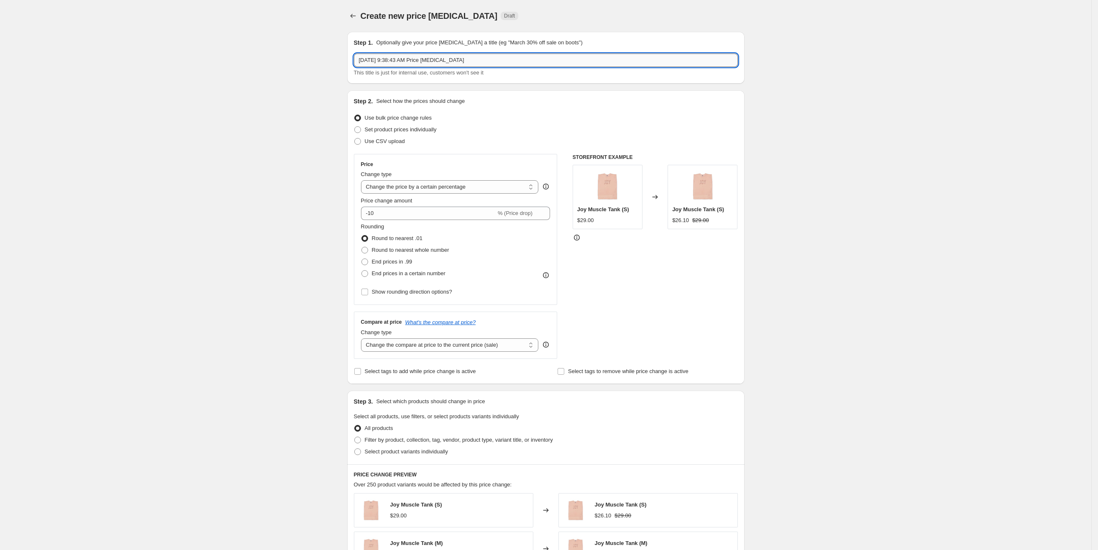
click at [655, 59] on input "Sep 25, 2025, 9:38:43 AM Price change job" at bounding box center [546, 60] width 384 height 13
type input "Sep 25, 2025, 9:38:43 AM Price change jobF"
click at [658, 59] on input "Sep 25, 2025, 9:38:43 AM Price change jobF" at bounding box center [546, 60] width 384 height 13
click at [656, 59] on input "Sep 25, 2025, 9:38:43 AM Price change jobF" at bounding box center [546, 60] width 384 height 13
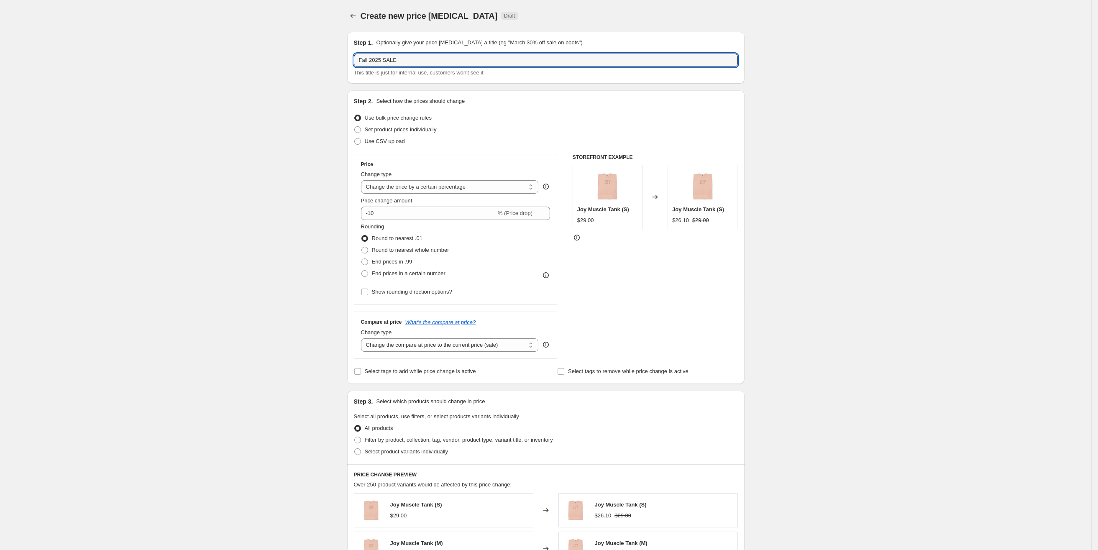
type input "Fall 2025 SALE"
drag, startPoint x: 854, startPoint y: 143, endPoint x: 863, endPoint y: 121, distance: 23.5
click at [856, 138] on div "Create new price change job. This page is ready Create new price change job Dra…" at bounding box center [545, 418] width 1091 height 836
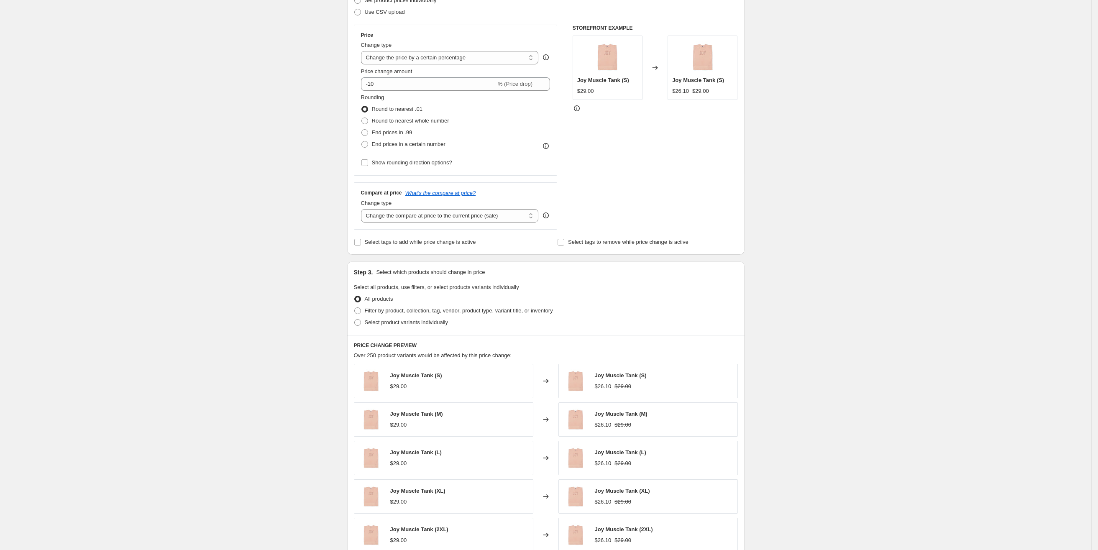
scroll to position [126, 0]
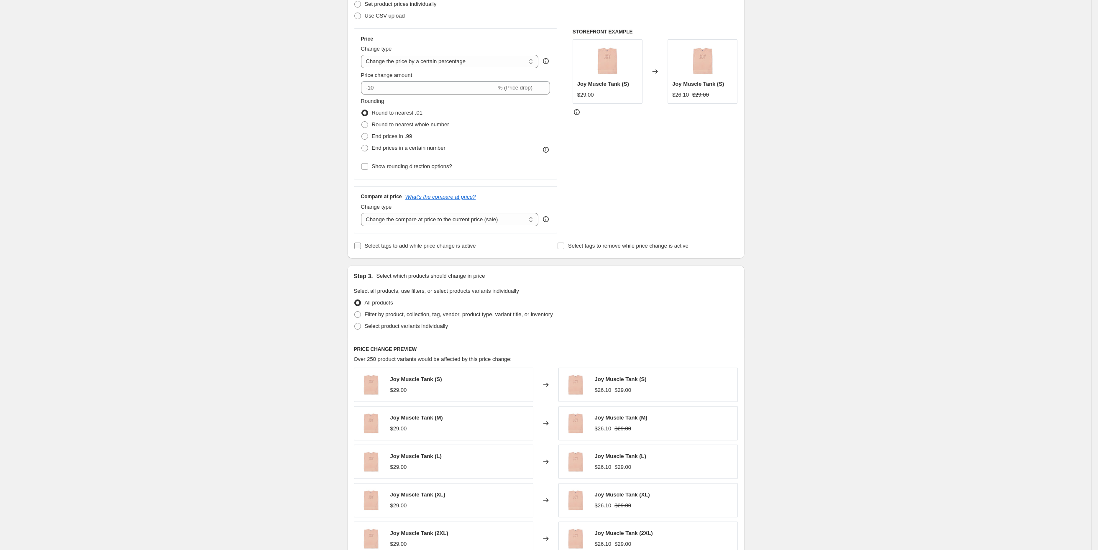
click at [386, 249] on span "Select tags to add while price change is active" at bounding box center [420, 246] width 111 height 6
click at [361, 249] on input "Select tags to add while price change is active" at bounding box center [357, 246] width 7 height 7
checkbox input "true"
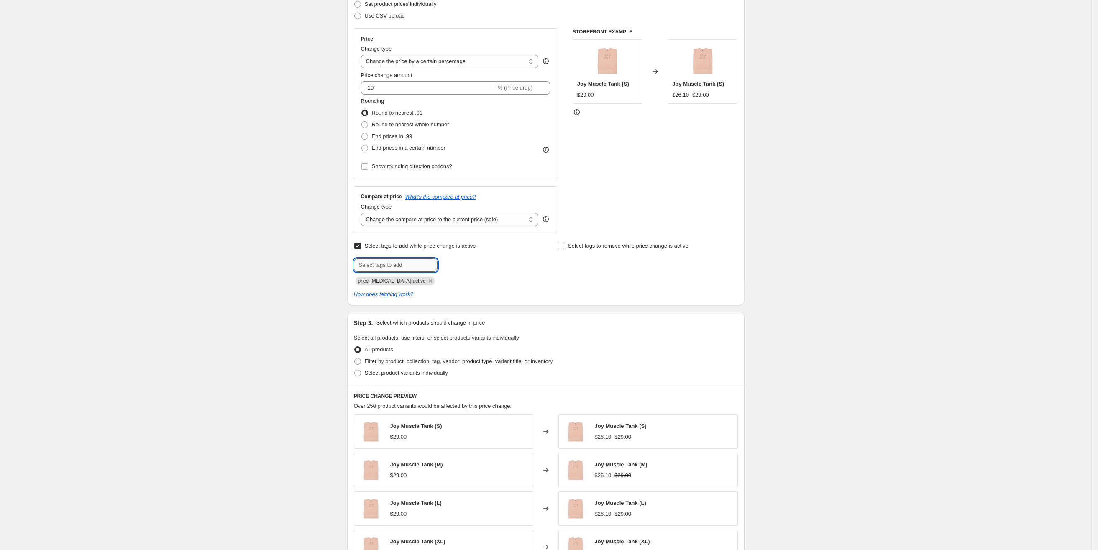
click at [392, 262] on input "text" at bounding box center [396, 265] width 84 height 13
type input "Fall25Sale"
click at [457, 268] on span "Add Fall25Sale" at bounding box center [463, 264] width 36 height 7
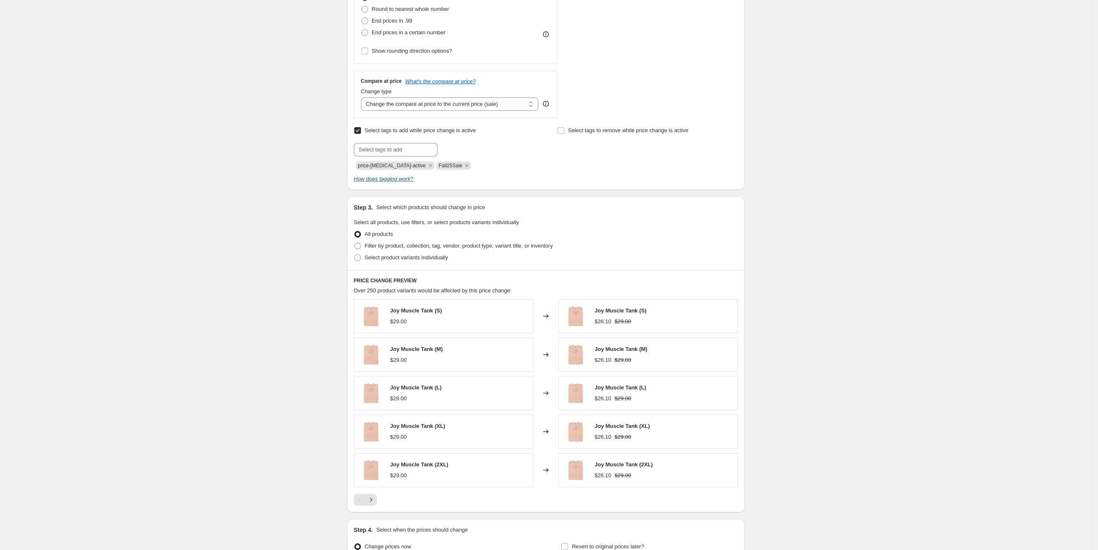
scroll to position [338, 0]
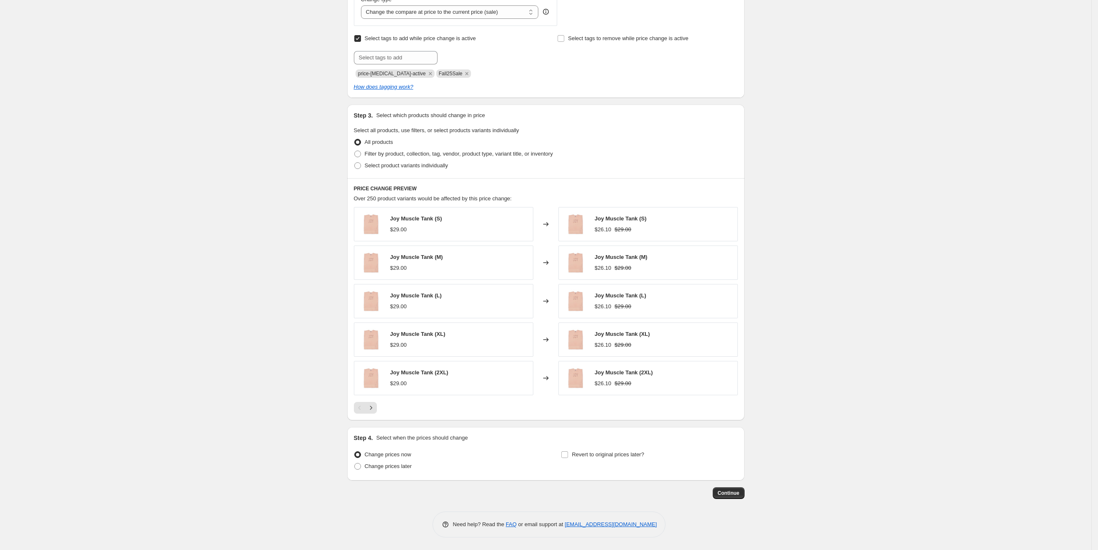
drag, startPoint x: 717, startPoint y: 484, endPoint x: 694, endPoint y: 448, distance: 42.8
click at [694, 448] on div "Step 1. Optionally give your price change job a title (eg "March 30% off sale o…" at bounding box center [543, 95] width 404 height 807
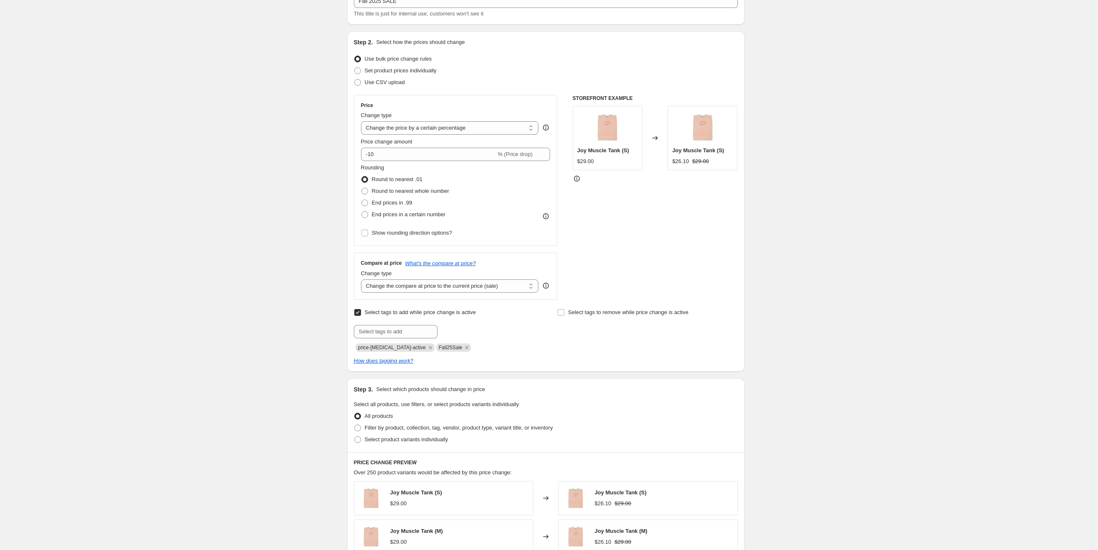
scroll to position [87, 0]
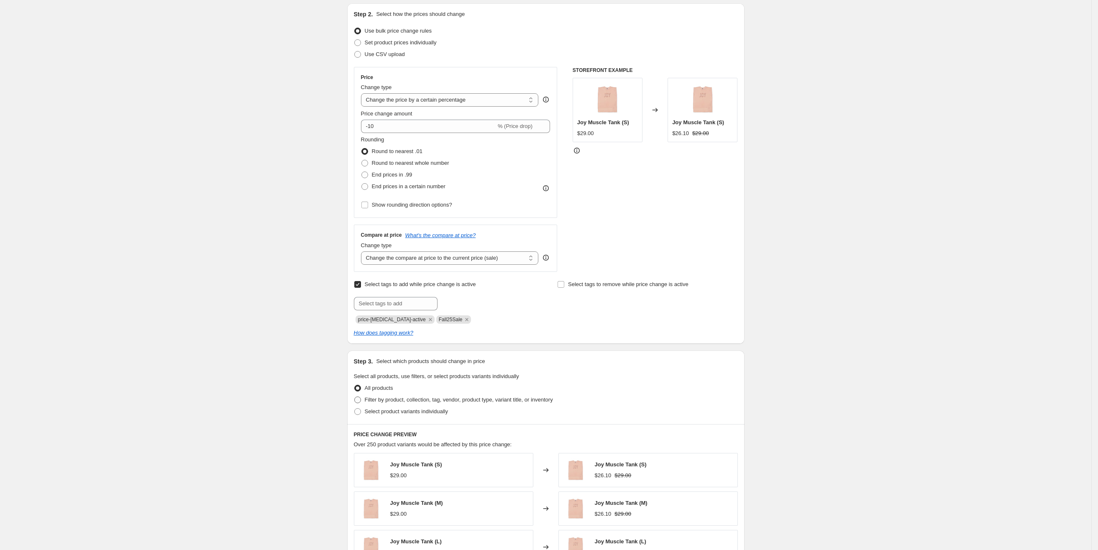
click at [423, 399] on span "Filter by product, collection, tag, vendor, product type, variant title, or inv…" at bounding box center [459, 400] width 188 height 6
click at [355, 397] on input "Filter by product, collection, tag, vendor, product type, variant title, or inv…" at bounding box center [354, 397] width 0 height 0
radio input "true"
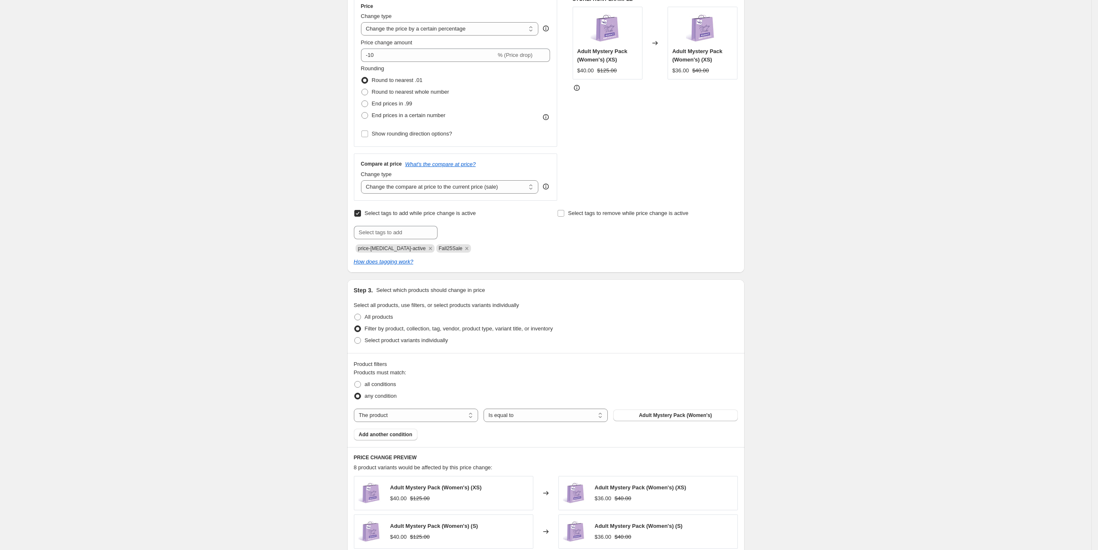
scroll to position [213, 0]
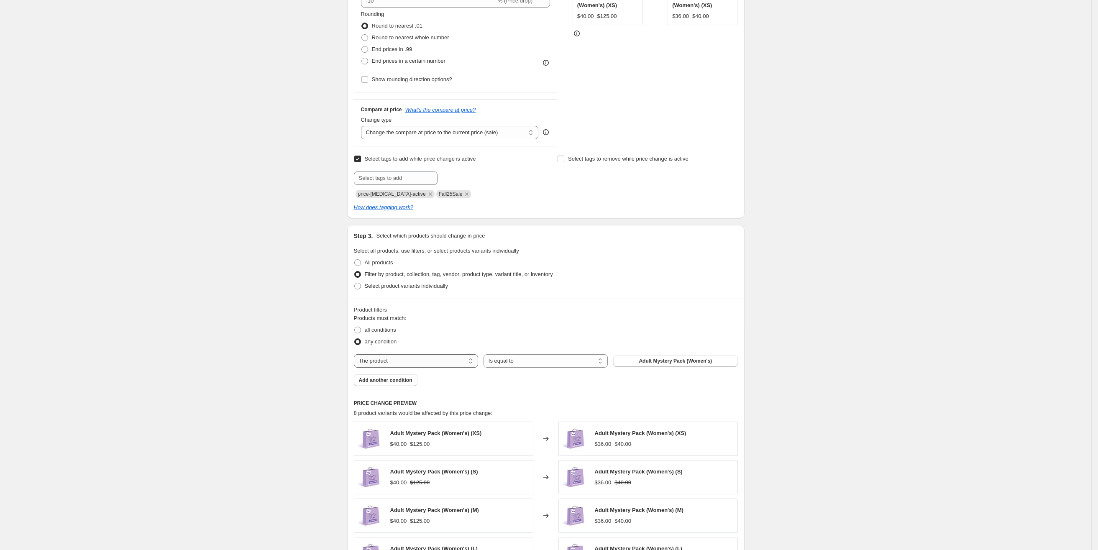
click at [440, 362] on select "The product The product's collection The product's tag The product's vendor The…" at bounding box center [416, 360] width 124 height 13
select select "collection"
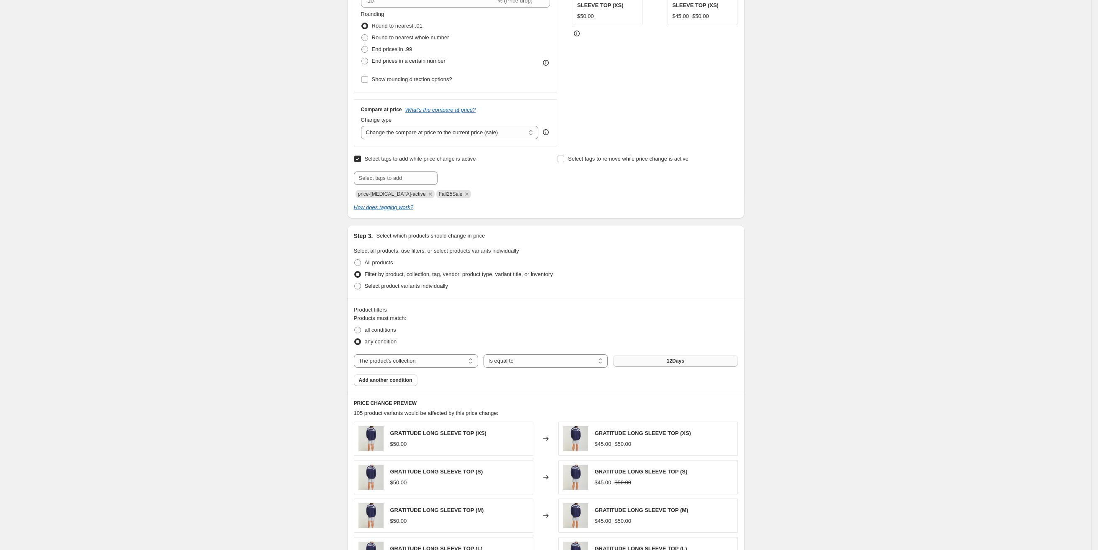
click at [635, 366] on button "12Days" at bounding box center [675, 361] width 124 height 12
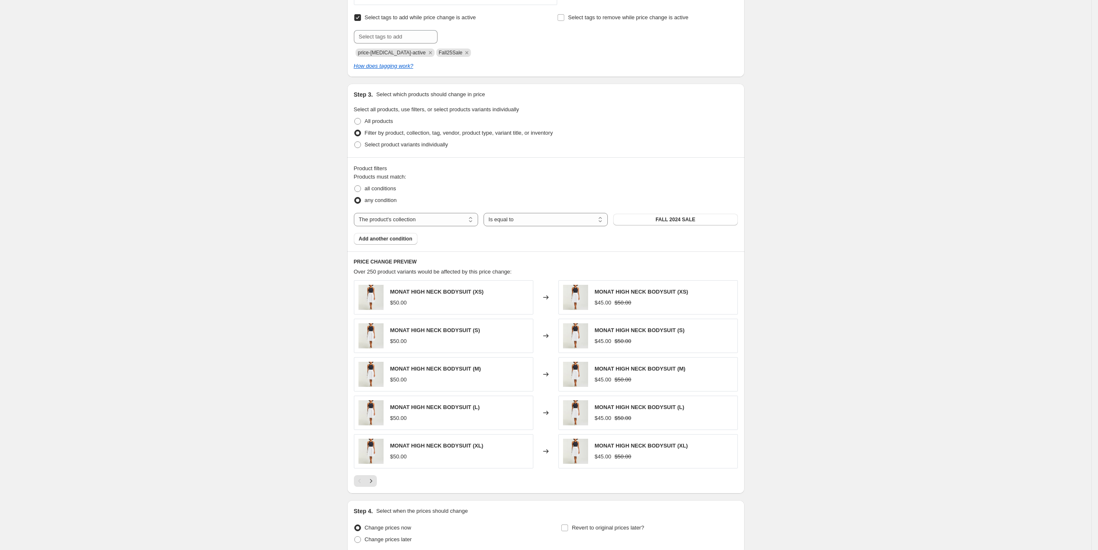
scroll to position [433, 0]
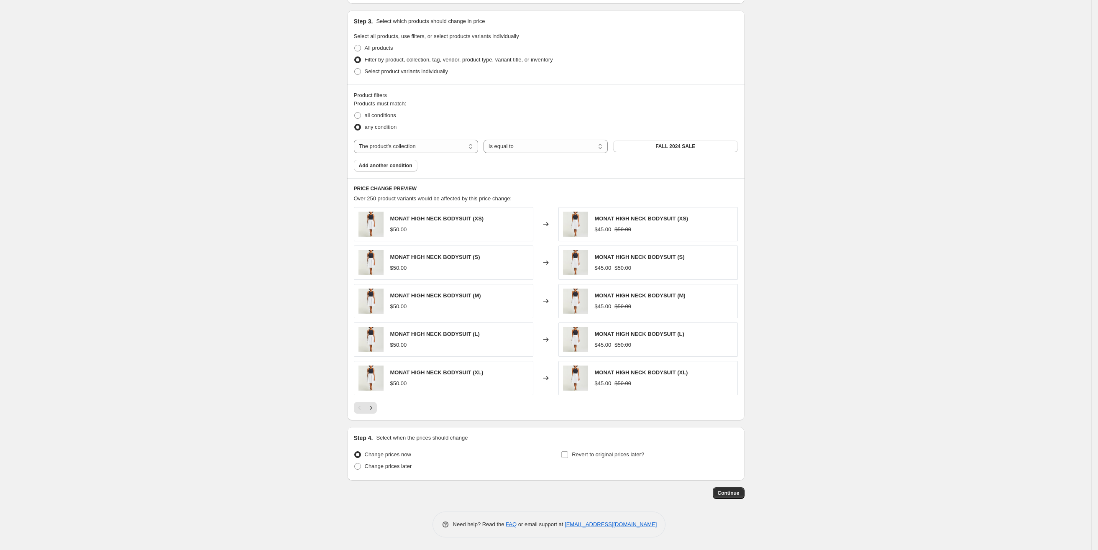
click at [827, 150] on div "Create new price change job. This page is ready Create new price change job Dra…" at bounding box center [545, 61] width 1091 height 977
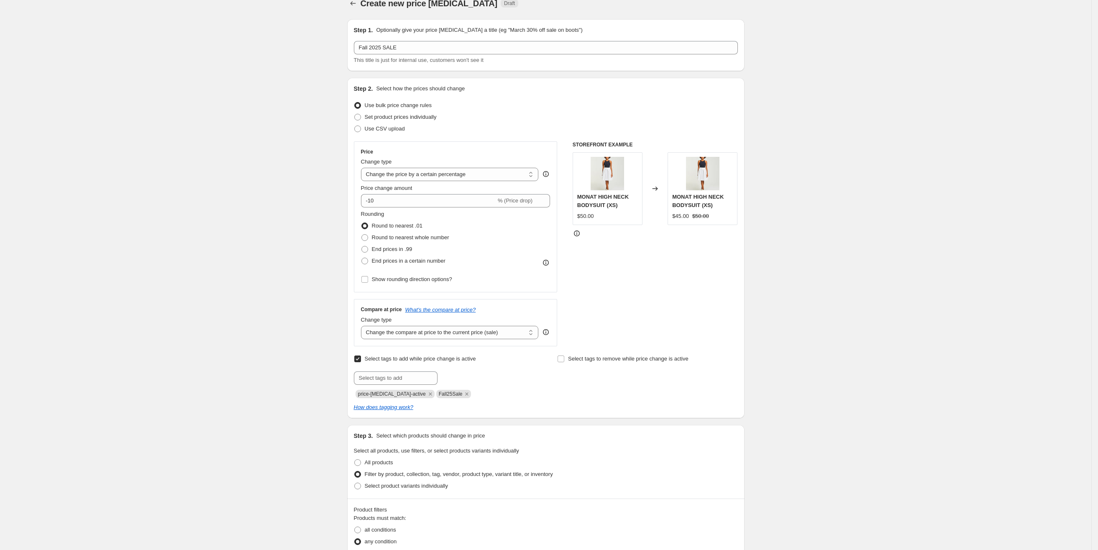
scroll to position [0, 0]
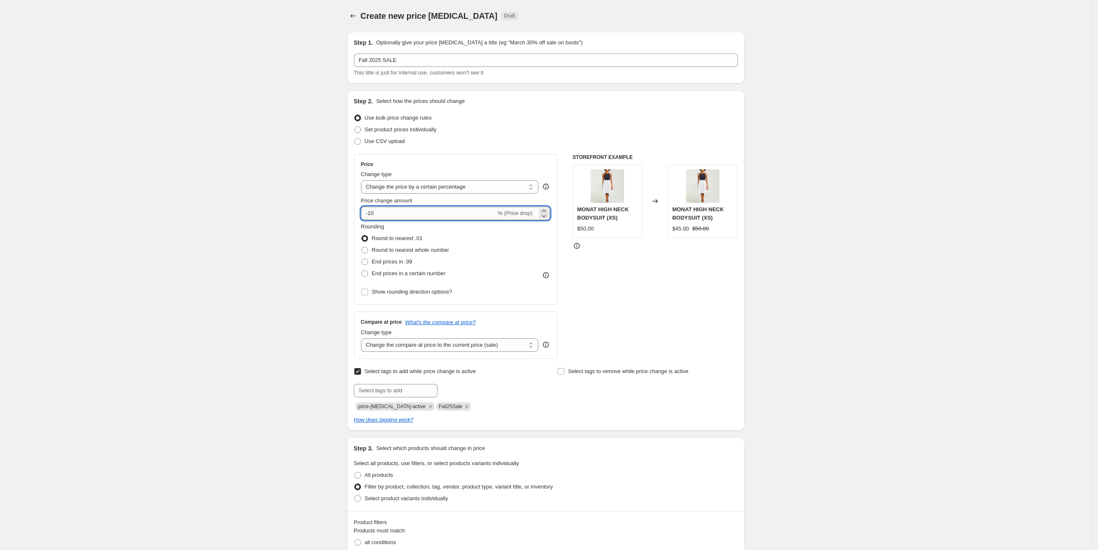
click at [425, 212] on input "-10" at bounding box center [428, 213] width 135 height 13
type input "-1"
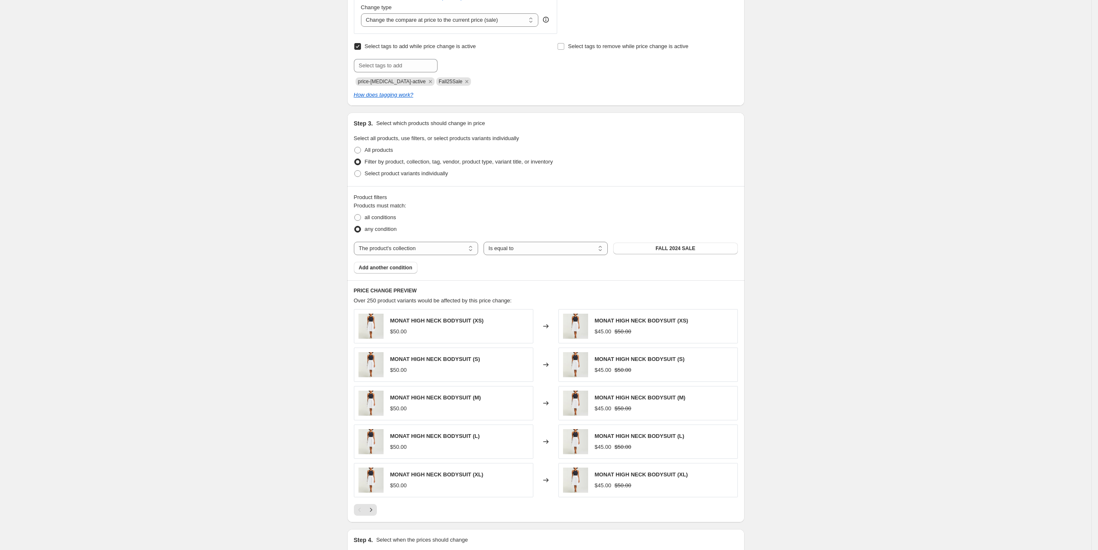
scroll to position [433, 0]
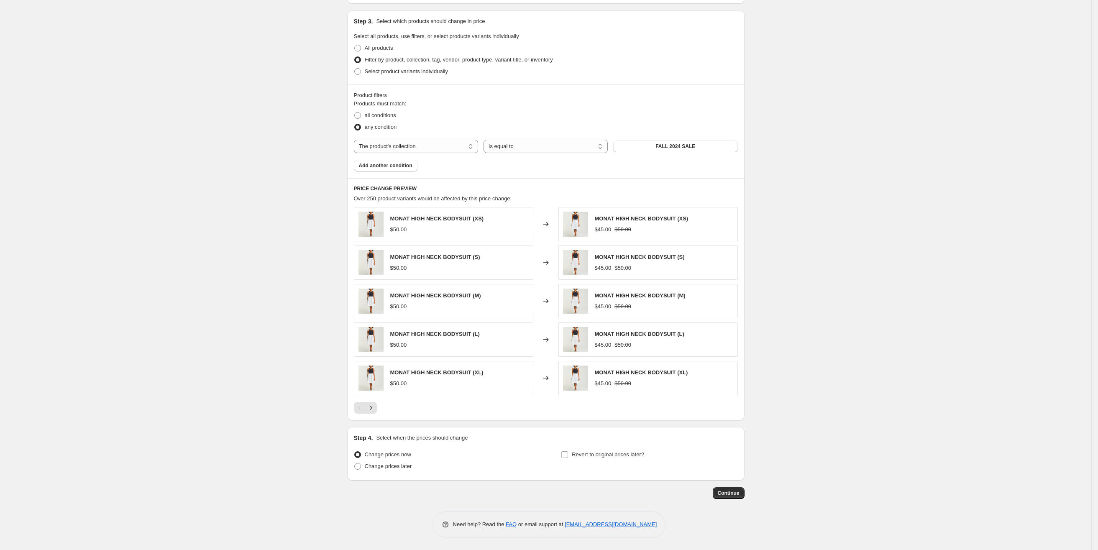
type input "-40"
click at [733, 490] on span "Continue" at bounding box center [729, 493] width 22 height 7
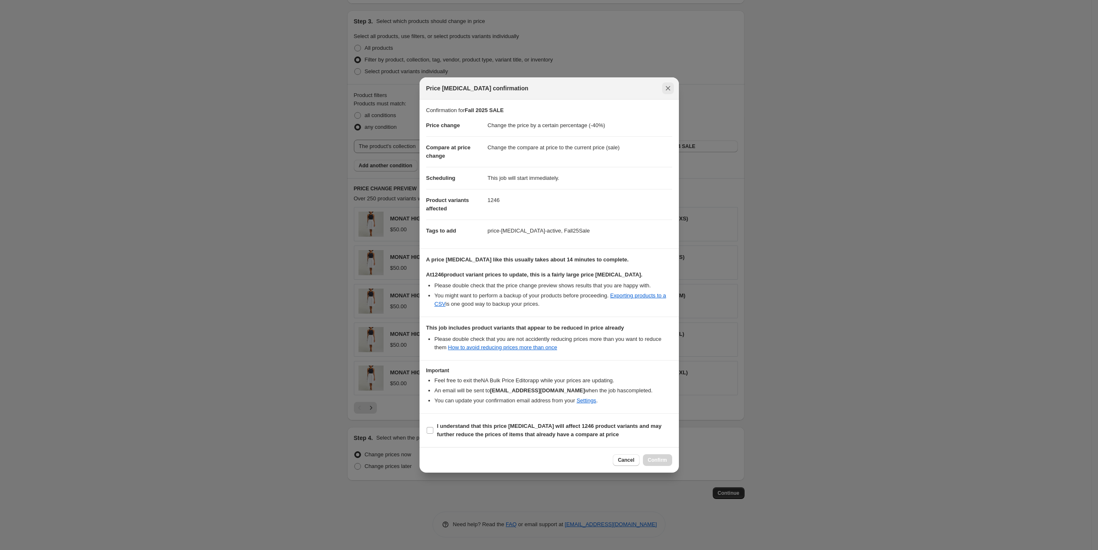
click at [667, 89] on icon "Close" at bounding box center [668, 88] width 8 height 8
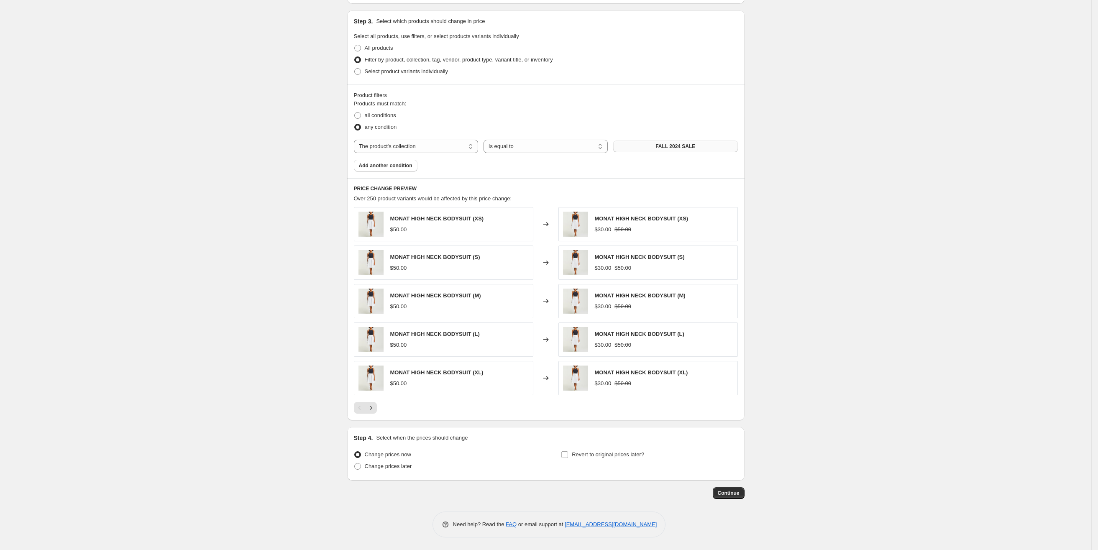
click at [666, 143] on span "FALL 2024 SALE" at bounding box center [676, 146] width 40 height 7
click at [733, 492] on span "Continue" at bounding box center [729, 493] width 22 height 7
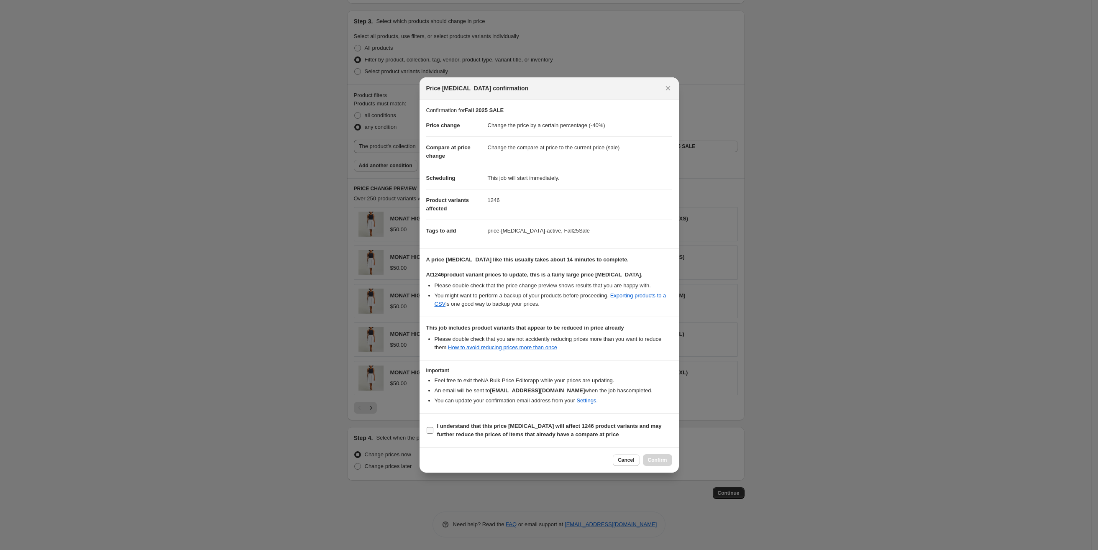
click at [513, 434] on b "I understand that this price change job will affect 1246 product variants and m…" at bounding box center [549, 430] width 225 height 15
click at [433, 434] on input "I understand that this price change job will affect 1246 product variants and m…" at bounding box center [430, 430] width 7 height 7
checkbox input "true"
click at [654, 457] on button "Confirm" at bounding box center [657, 460] width 29 height 12
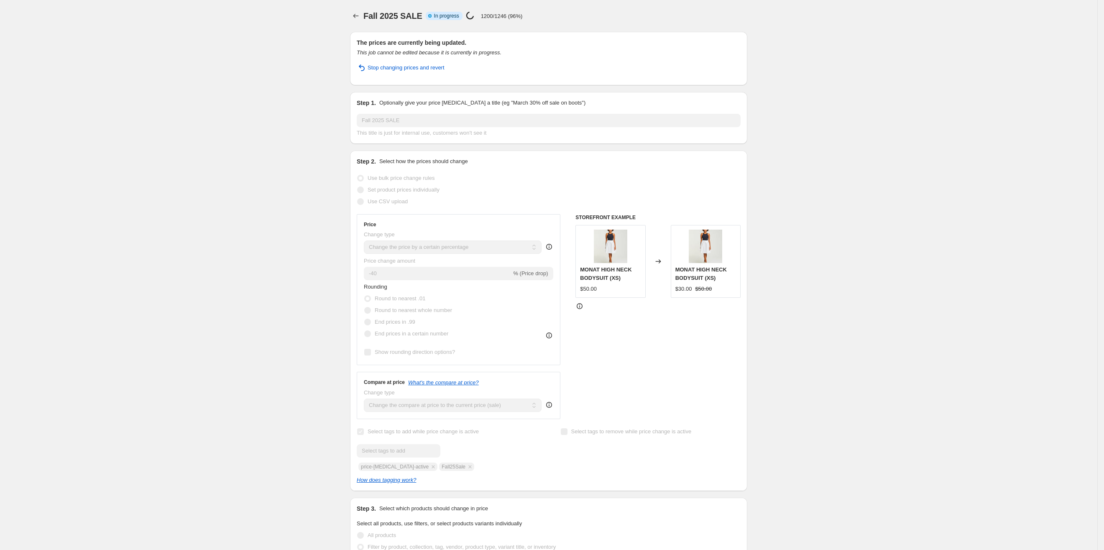
select select "percentage"
select select "collection"
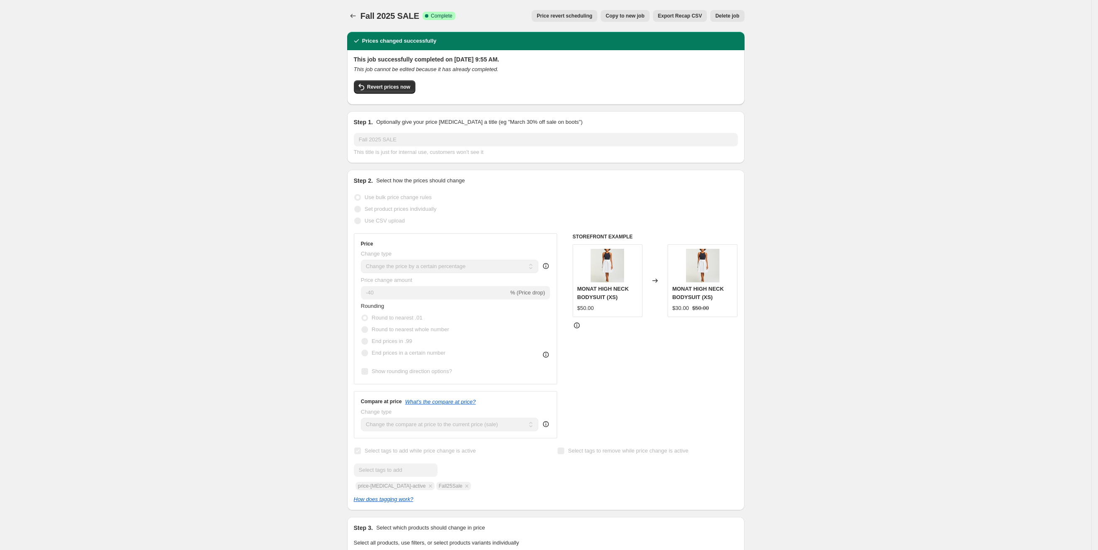
drag, startPoint x: 962, startPoint y: 184, endPoint x: 961, endPoint y: 178, distance: 6.3
click at [961, 180] on div "Fall 2025 SALE. This page is ready Fall 2025 SALE Success Complete Complete Pri…" at bounding box center [545, 519] width 1091 height 1038
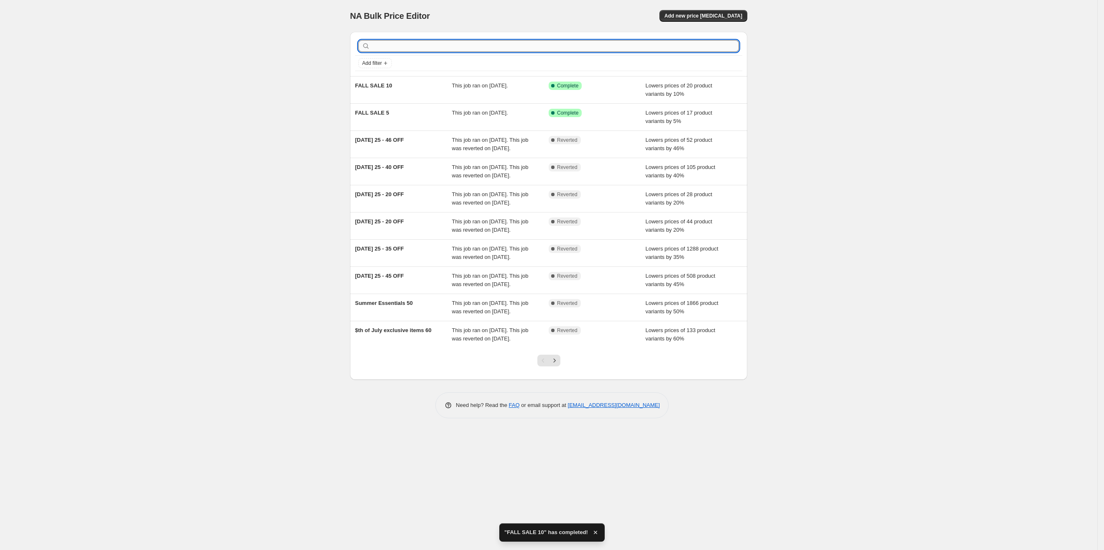
click at [452, 48] on input "text" at bounding box center [555, 46] width 367 height 12
type input "fall"
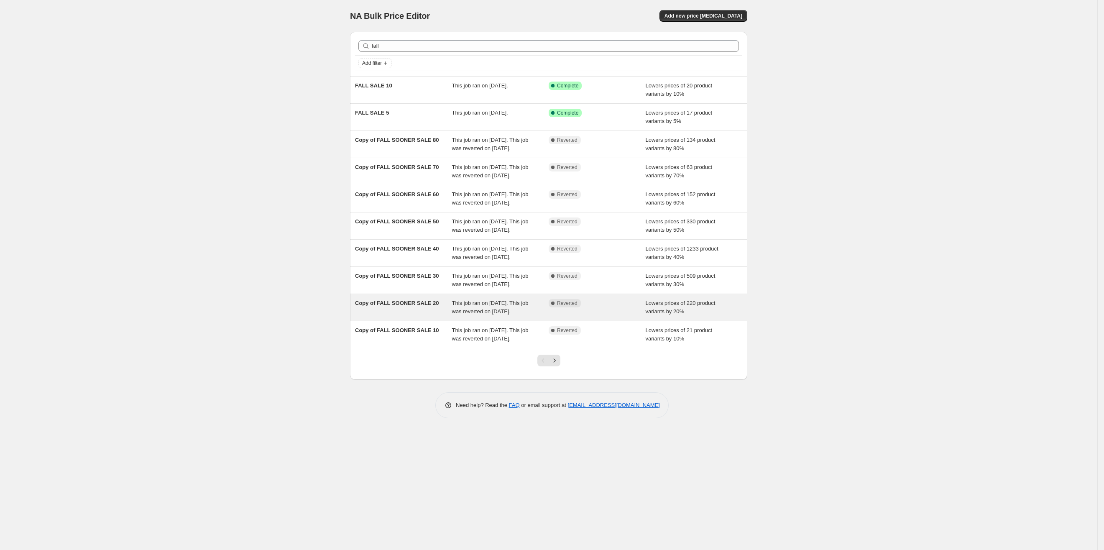
click at [415, 306] on span "Copy of FALL SOONER SALE 20" at bounding box center [397, 303] width 84 height 6
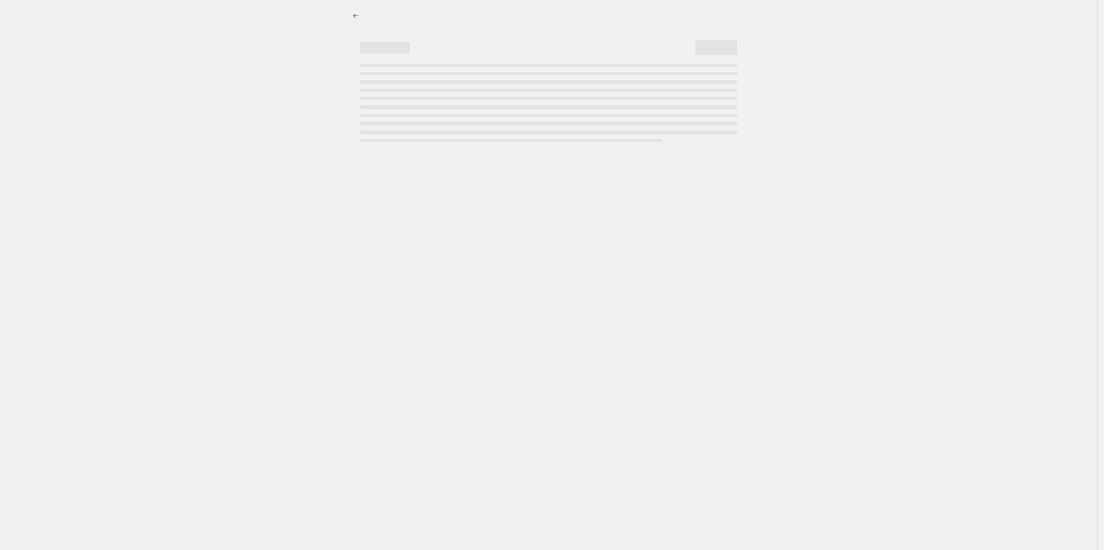
select select "percentage"
select select "tag"
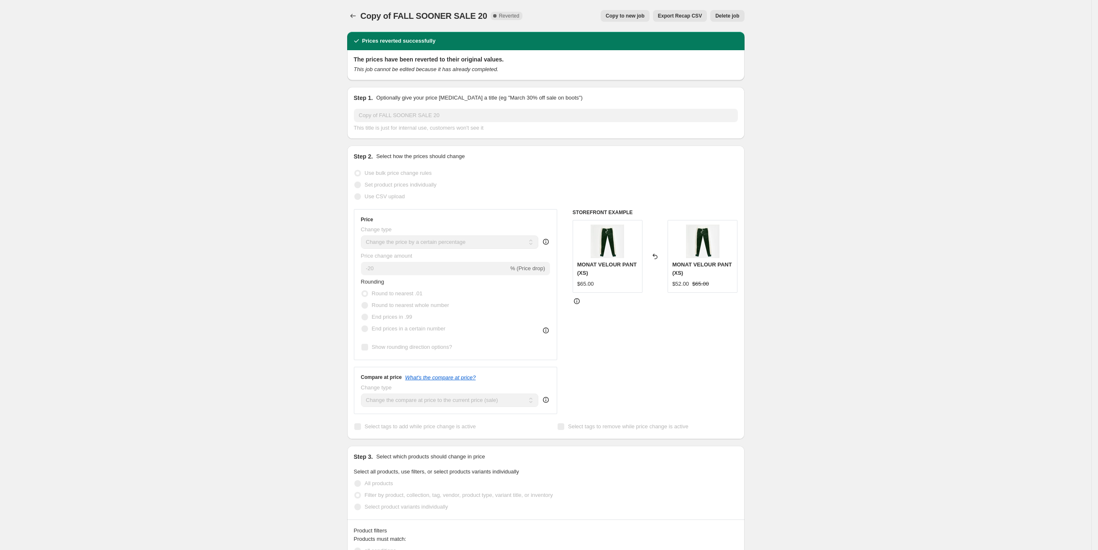
click at [633, 16] on span "Copy to new job" at bounding box center [625, 16] width 39 height 7
select select "percentage"
select select "tag"
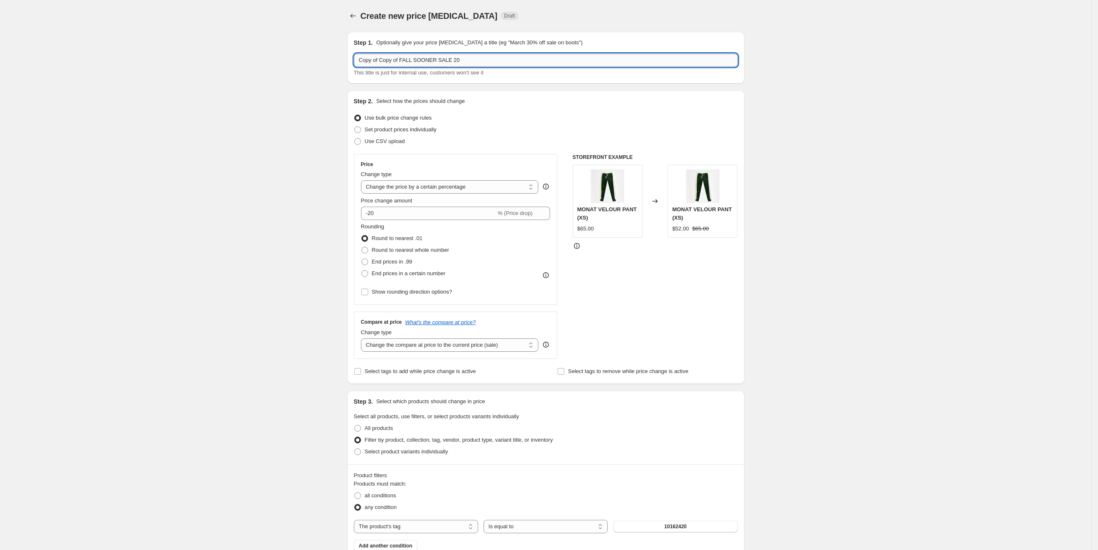
click at [402, 56] on input "Copy of Copy of FALL SOONER SALE 20" at bounding box center [546, 60] width 384 height 13
drag, startPoint x: 405, startPoint y: 57, endPoint x: 335, endPoint y: 56, distance: 69.5
click at [335, 56] on div "Create new price [MEDICAL_DATA]. This page is ready Create new price [MEDICAL_D…" at bounding box center [545, 465] width 1091 height 930
click at [413, 60] on input "FALL SOONER SALE 20" at bounding box center [546, 60] width 384 height 13
type input "FALL SALE 20"
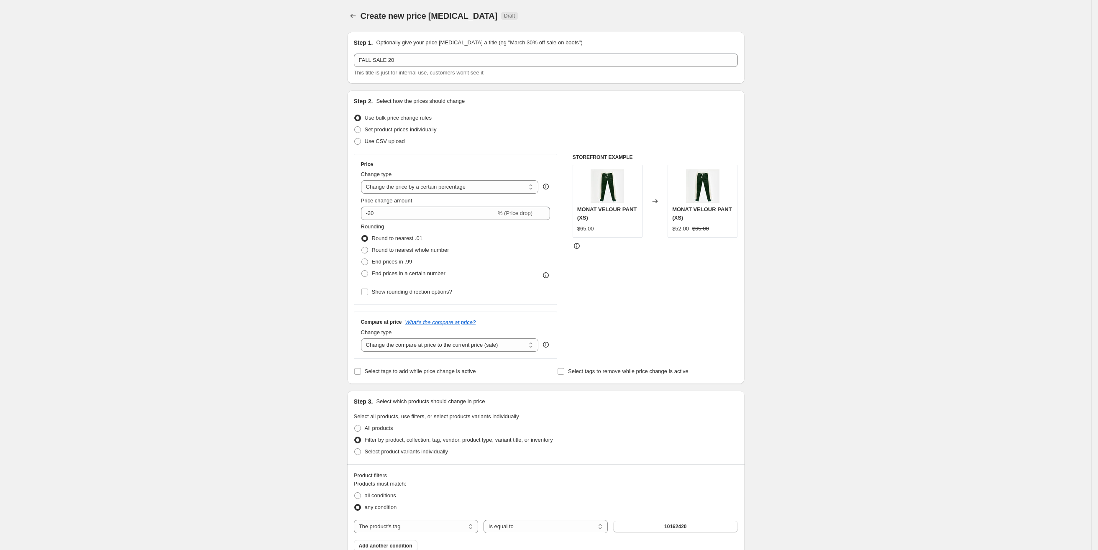
click at [847, 173] on div "Create new price [MEDICAL_DATA]. This page is ready Create new price [MEDICAL_D…" at bounding box center [545, 465] width 1091 height 930
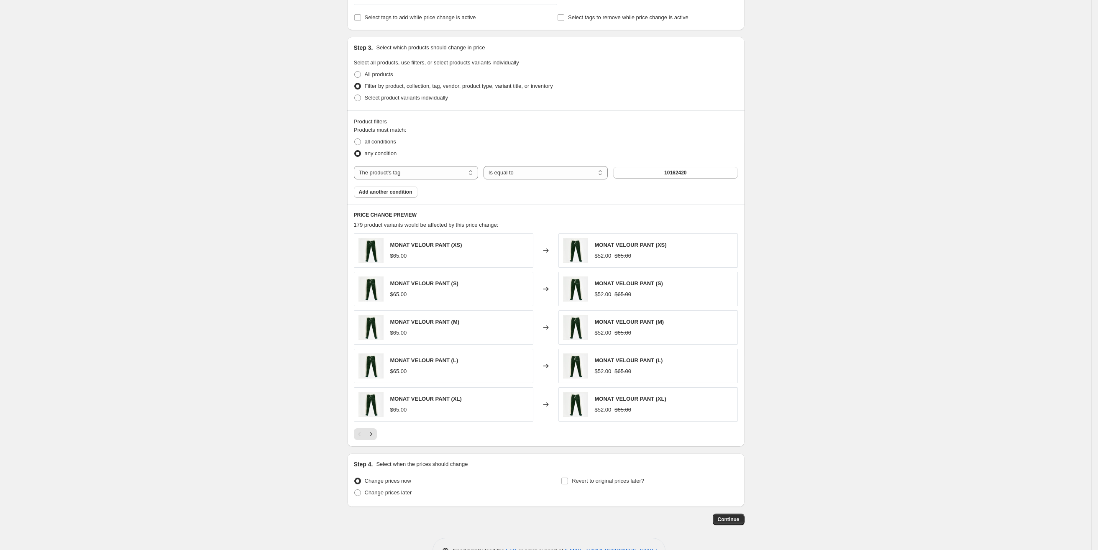
scroll to position [386, 0]
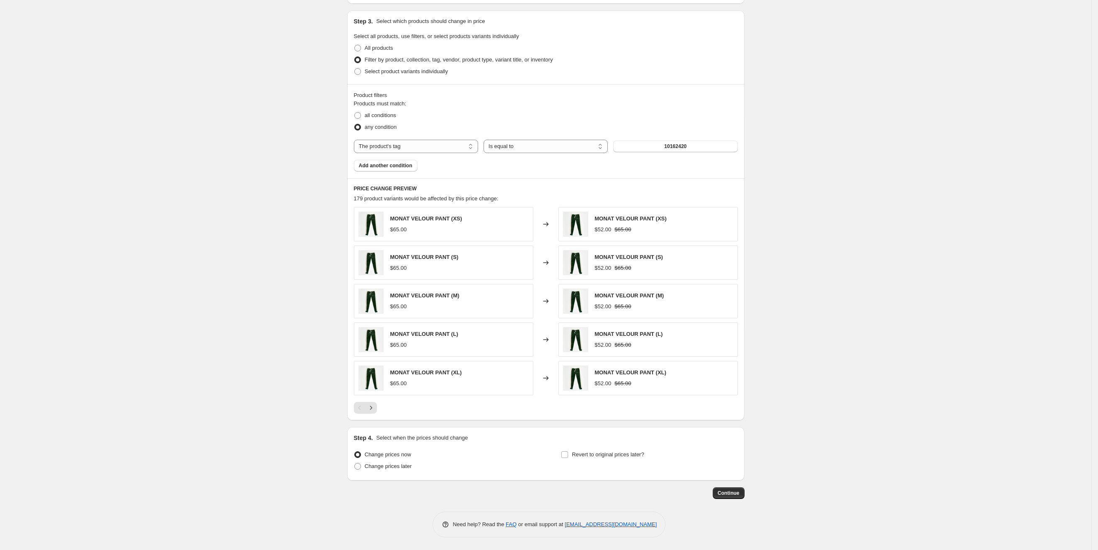
drag, startPoint x: 738, startPoint y: 491, endPoint x: 459, endPoint y: 459, distance: 281.7
click at [459, 459] on div "Step 1. Optionally give your price [MEDICAL_DATA] a title (eg "March 30% off sa…" at bounding box center [543, 72] width 404 height 854
drag, startPoint x: 741, startPoint y: 497, endPoint x: 846, endPoint y: 381, distance: 156.1
click at [846, 381] on div "Create new price [MEDICAL_DATA]. This page is ready Create new price [MEDICAL_D…" at bounding box center [545, 85] width 1091 height 930
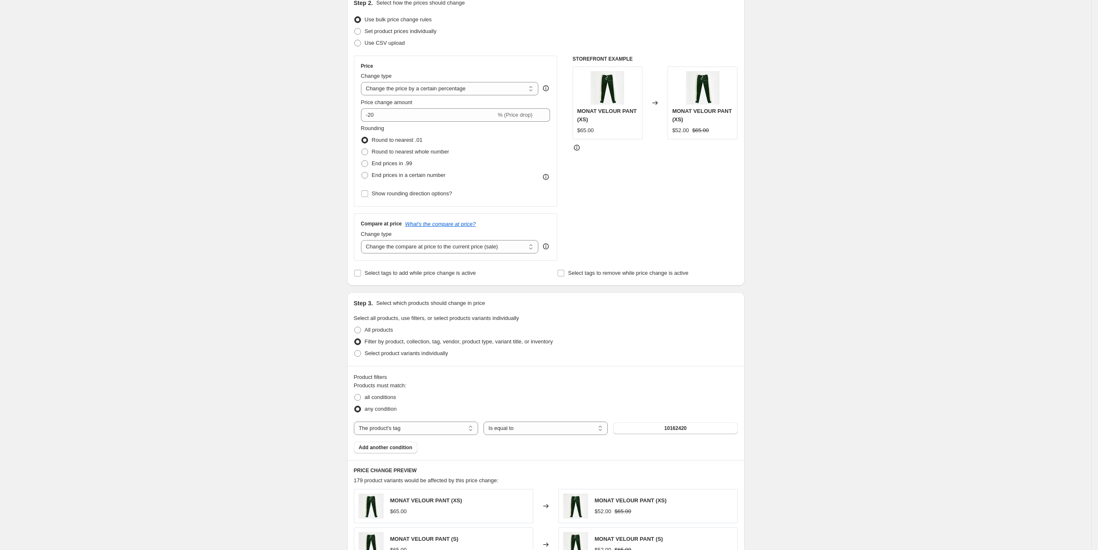
scroll to position [126, 0]
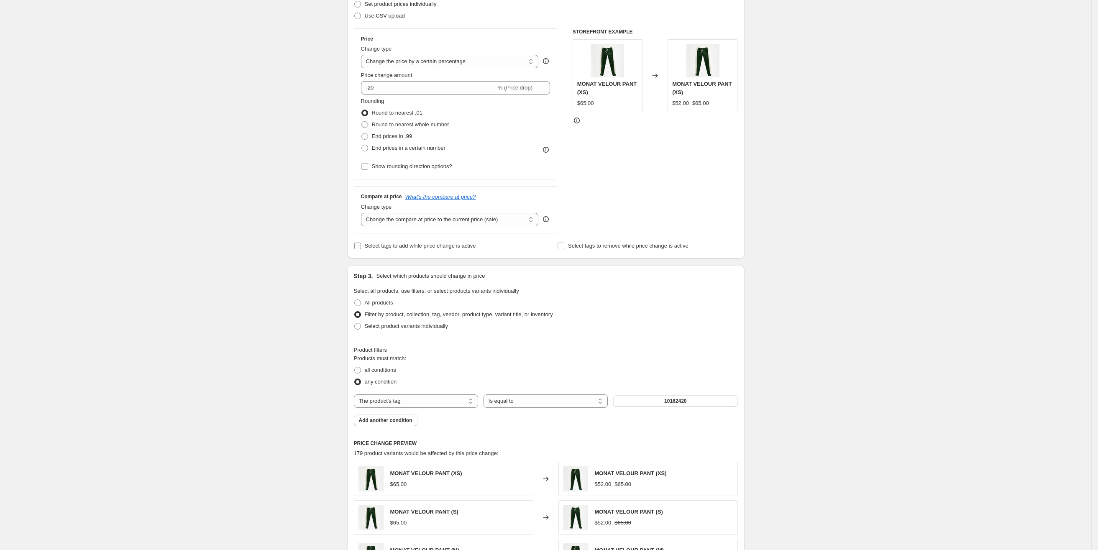
click at [388, 249] on span "Select tags to add while price change is active" at bounding box center [420, 246] width 111 height 6
click at [361, 249] on input "Select tags to add while price change is active" at bounding box center [357, 246] width 7 height 7
checkbox input "true"
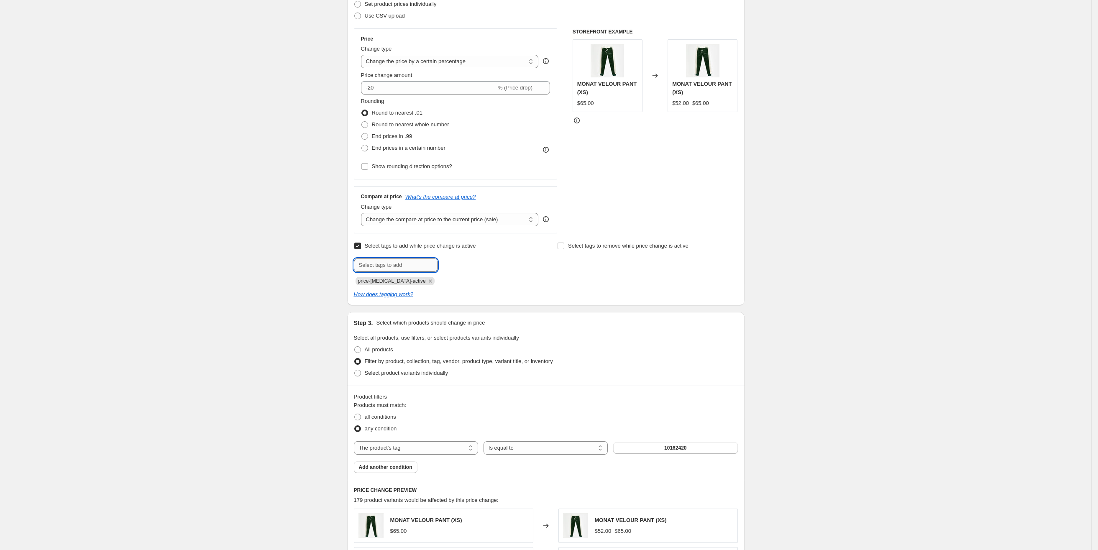
click at [394, 266] on input "text" at bounding box center [396, 265] width 84 height 13
drag, startPoint x: 472, startPoint y: 271, endPoint x: 373, endPoint y: 266, distance: 99.3
click at [373, 266] on div "Fall Sale Add Fall Sale" at bounding box center [444, 265] width 180 height 13
click at [384, 266] on input "Fall Sale" at bounding box center [396, 265] width 84 height 13
click at [374, 269] on input "Fall 25" at bounding box center [396, 265] width 84 height 13
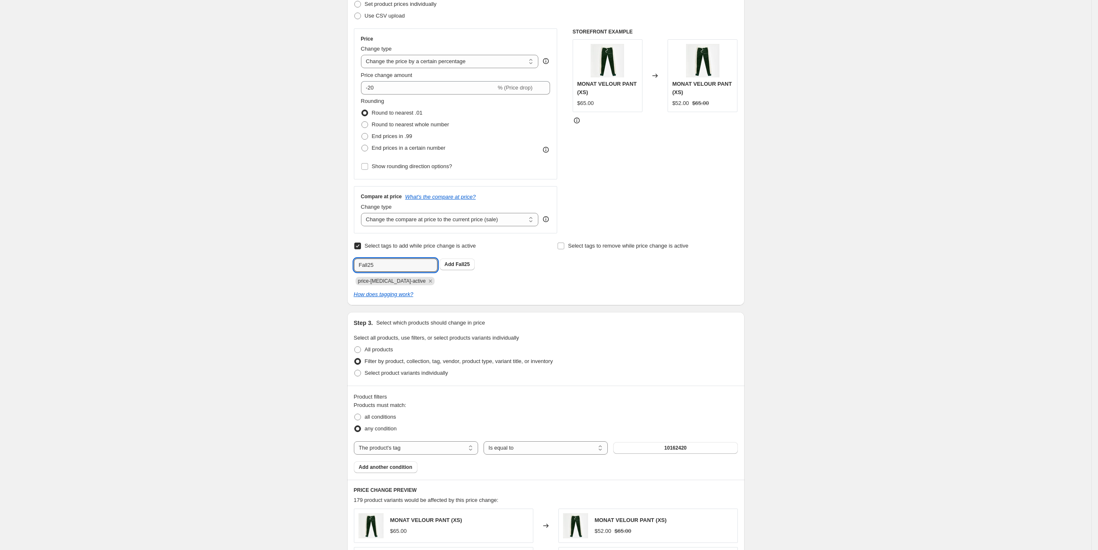
type input "Fall25"
click at [528, 279] on div "price-[MEDICAL_DATA]-active" at bounding box center [444, 280] width 180 height 10
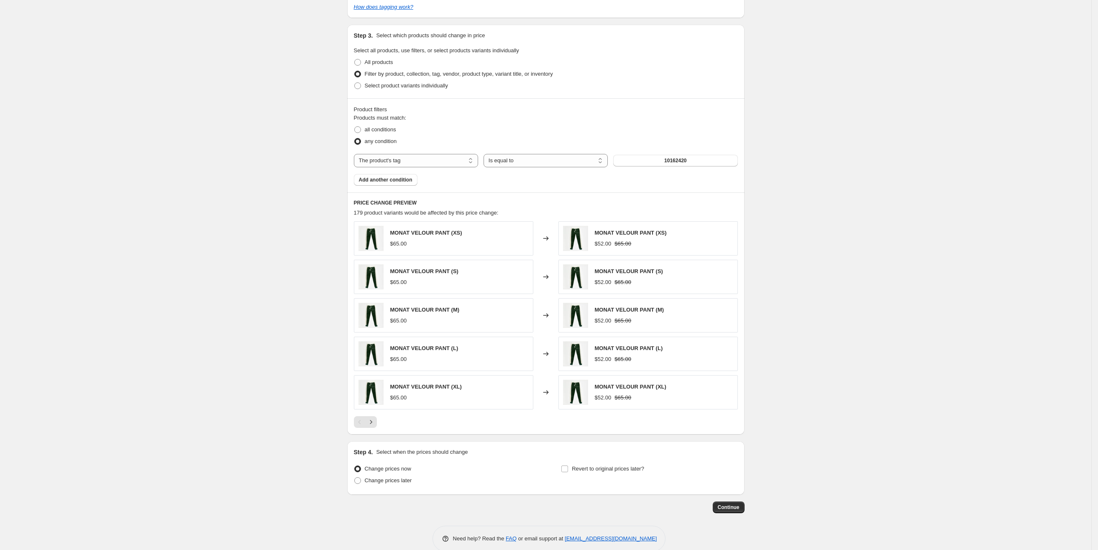
scroll to position [433, 0]
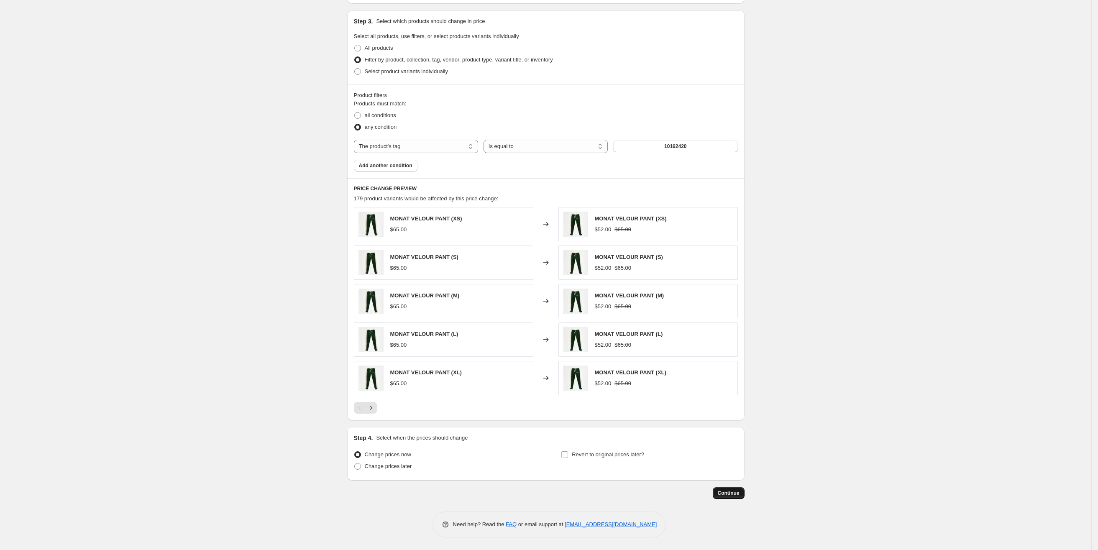
click at [733, 493] on span "Continue" at bounding box center [729, 493] width 22 height 7
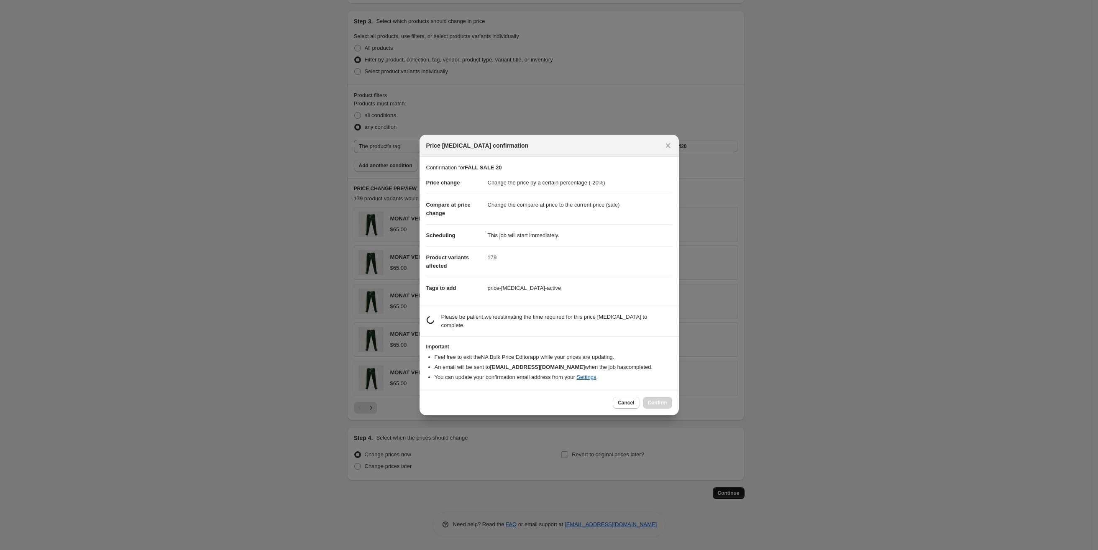
scroll to position [0, 0]
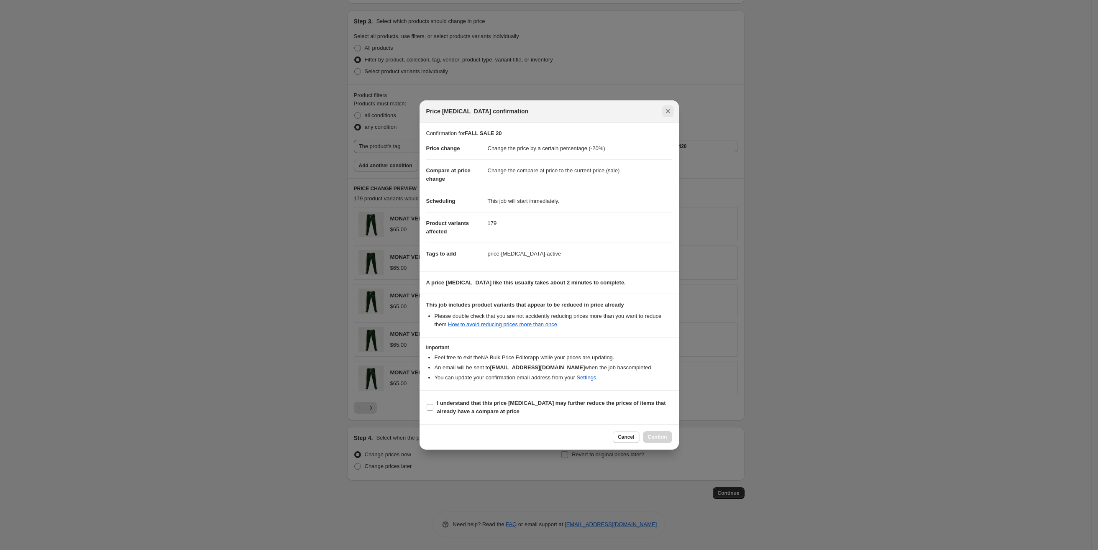
click at [669, 110] on icon "Close" at bounding box center [668, 111] width 8 height 8
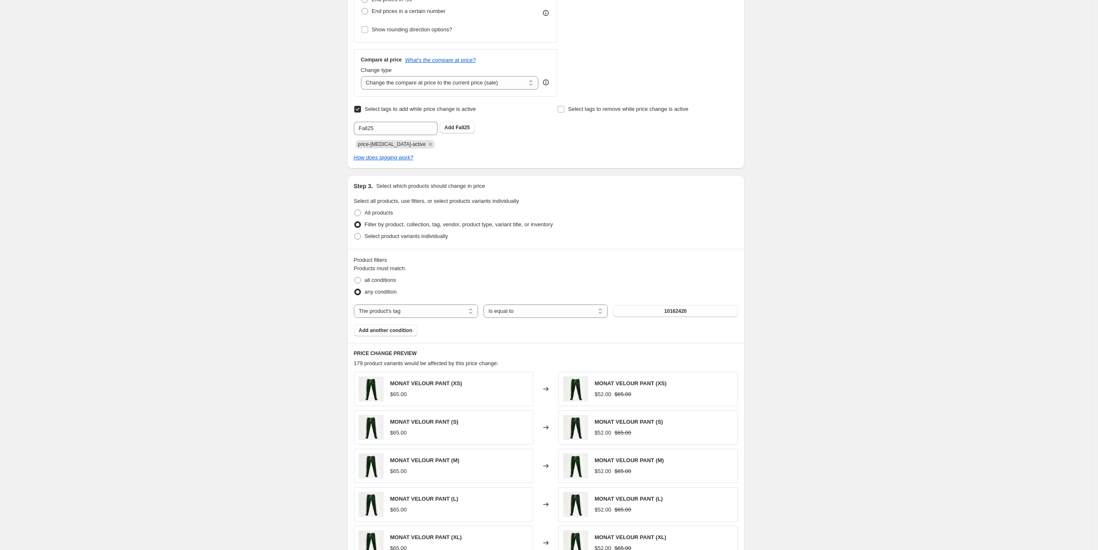
scroll to position [245, 0]
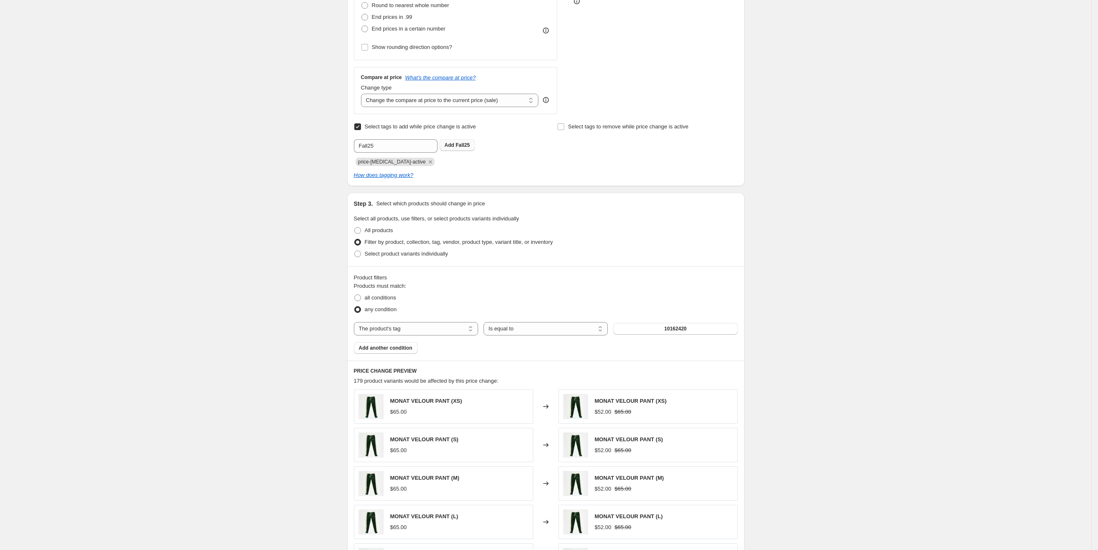
click at [468, 148] on span "Fall25" at bounding box center [463, 145] width 14 height 6
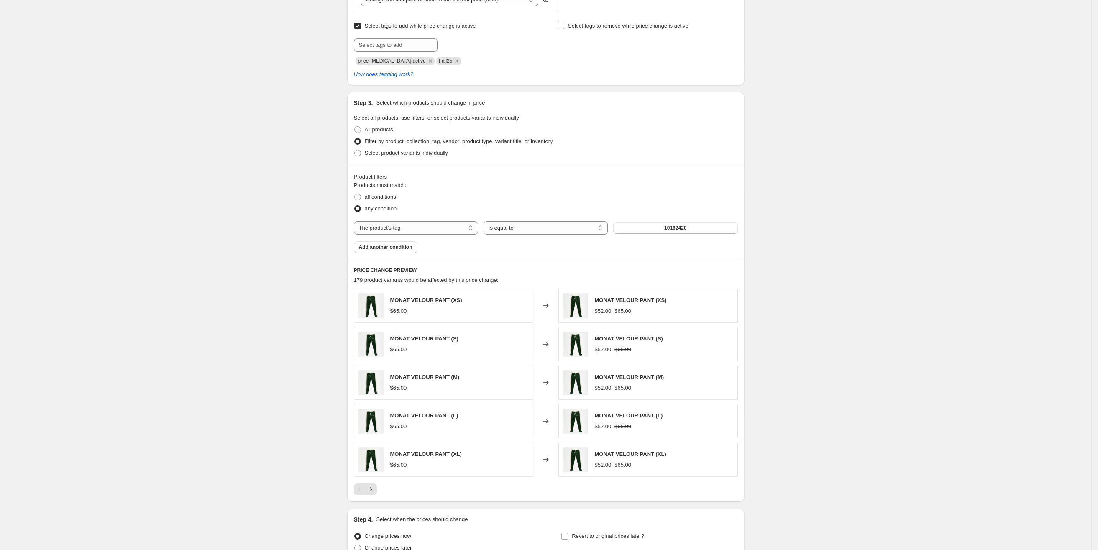
scroll to position [433, 0]
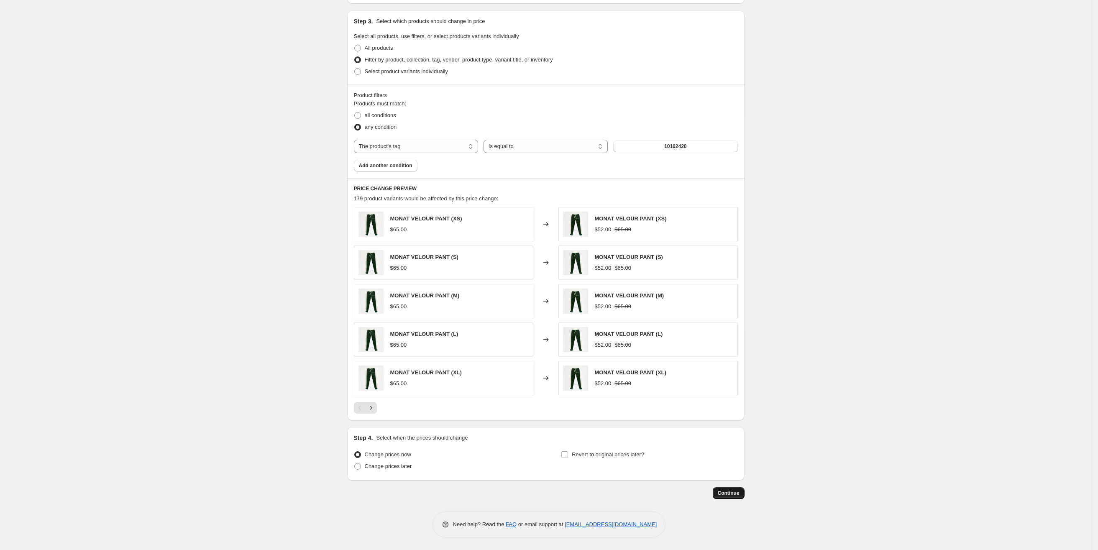
click at [739, 488] on button "Continue" at bounding box center [729, 493] width 32 height 12
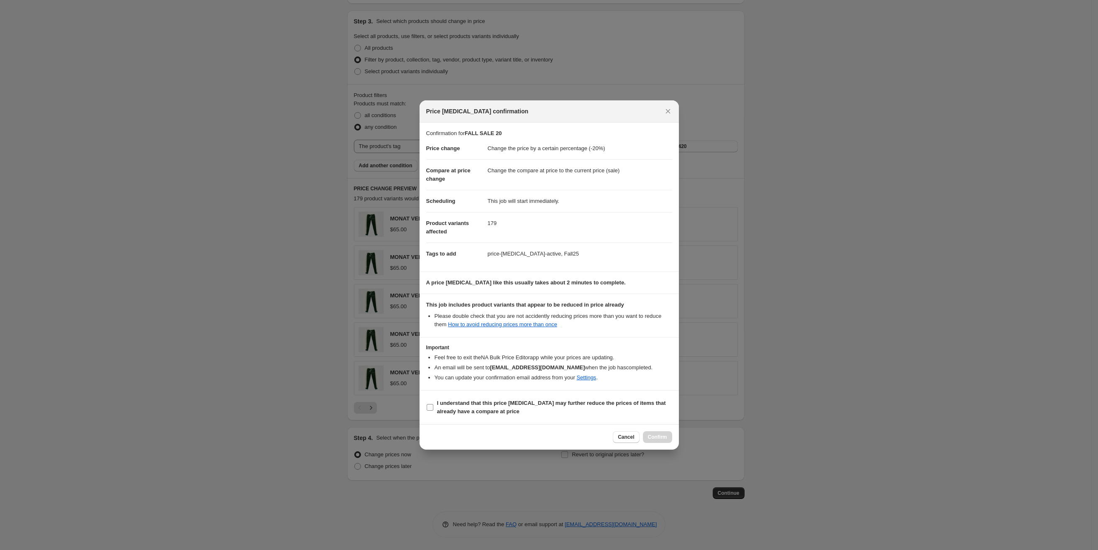
click at [444, 405] on b "I understand that this price [MEDICAL_DATA] may further reduce the prices of it…" at bounding box center [551, 407] width 229 height 15
click at [433, 405] on input "I understand that this price [MEDICAL_DATA] may further reduce the prices of it…" at bounding box center [430, 407] width 7 height 7
checkbox input "true"
click at [668, 437] on button "Confirm" at bounding box center [657, 437] width 29 height 12
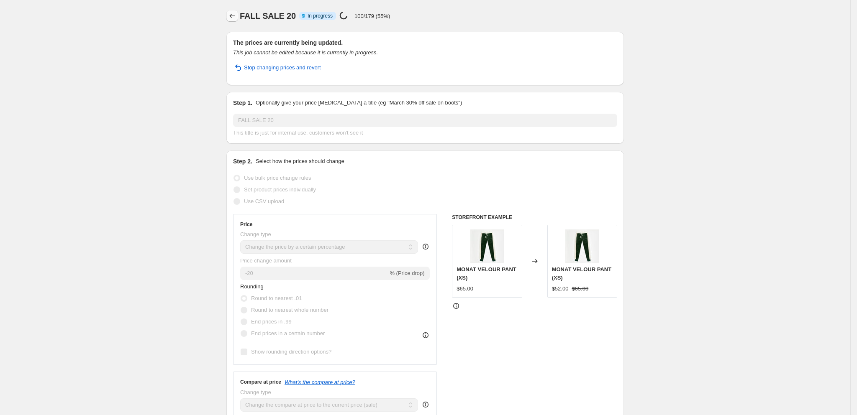
click at [232, 18] on icon "Price change jobs" at bounding box center [232, 16] width 8 height 8
